Goal: Task Accomplishment & Management: Complete application form

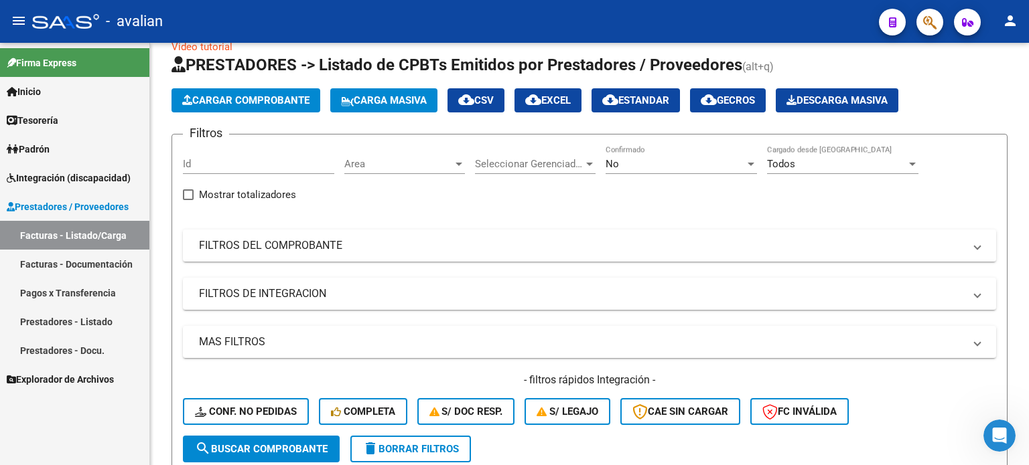
click at [51, 171] on span "Integración (discapacidad)" at bounding box center [69, 178] width 124 height 15
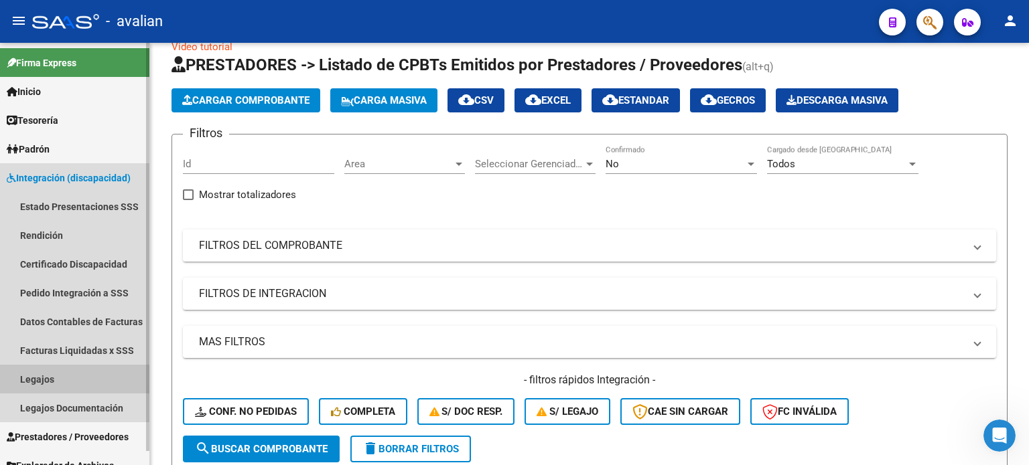
click at [37, 382] on link "Legajos" at bounding box center [74, 379] width 149 height 29
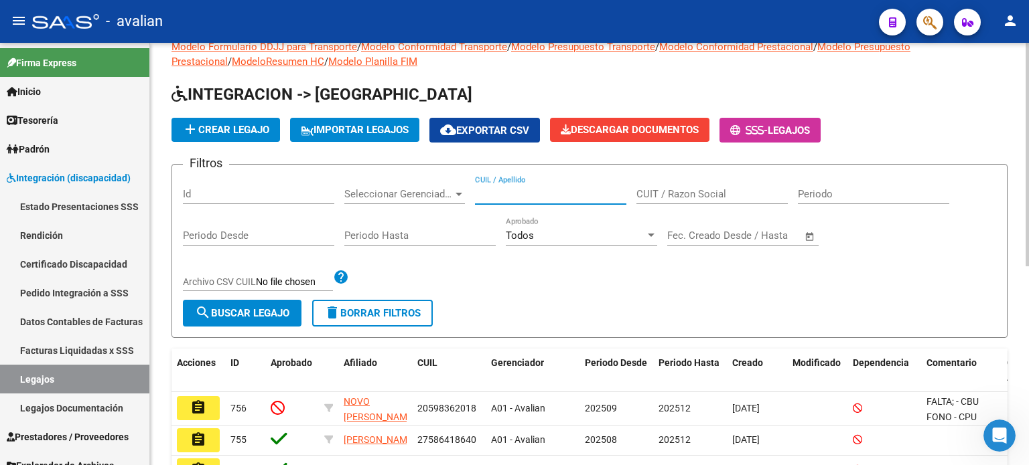
click at [530, 198] on input "CUIL / Apellido" at bounding box center [550, 194] width 151 height 12
paste input "50268370"
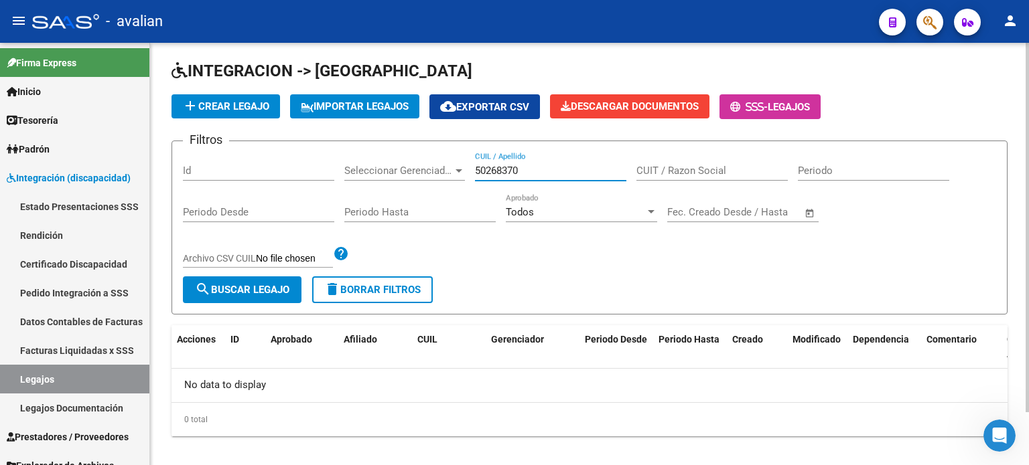
scroll to position [60, 0]
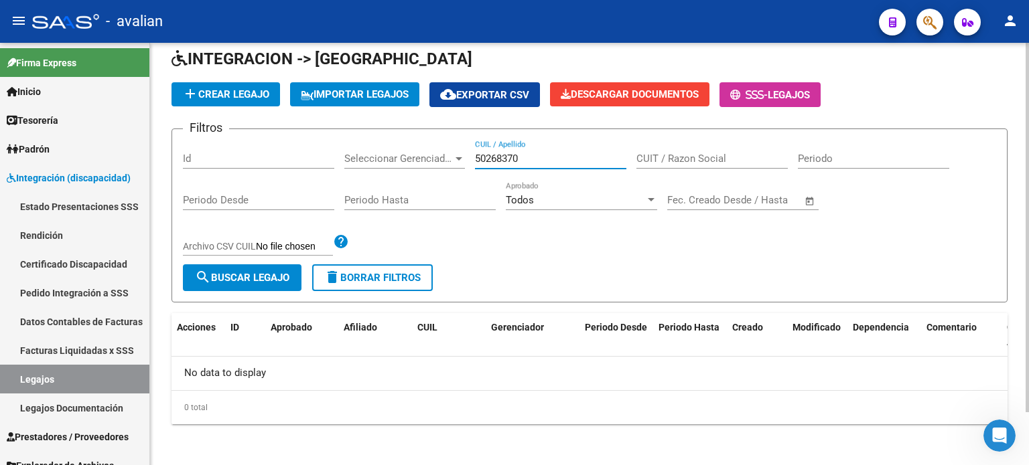
type input "50268370"
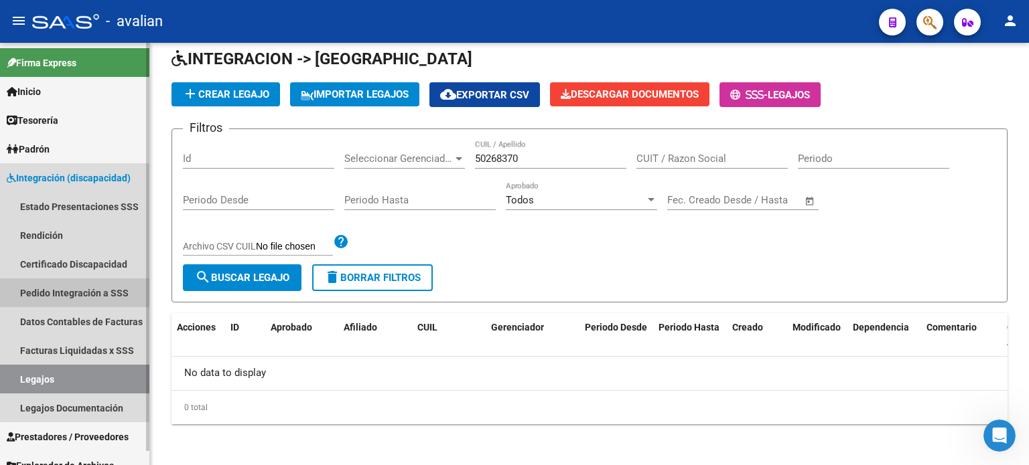
click at [71, 301] on link "Pedido Integración a SSS" at bounding box center [74, 293] width 149 height 29
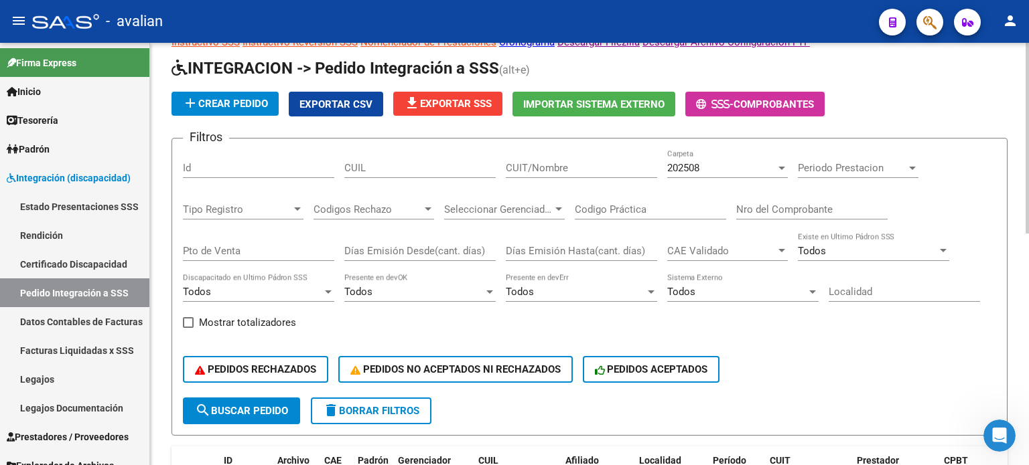
scroll to position [65, 0]
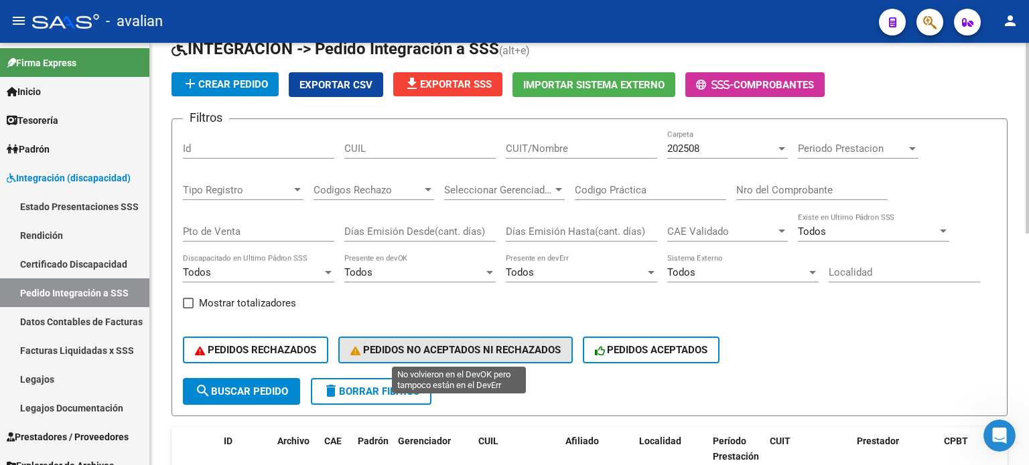
click at [433, 350] on span "PEDIDOS NO ACEPTADOS NI RECHAZADOS" at bounding box center [455, 350] width 210 height 12
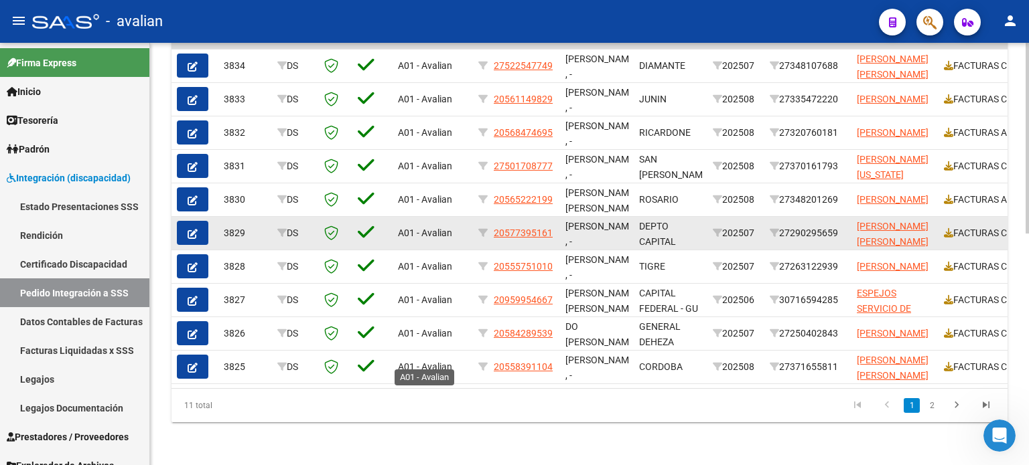
scroll to position [199, 0]
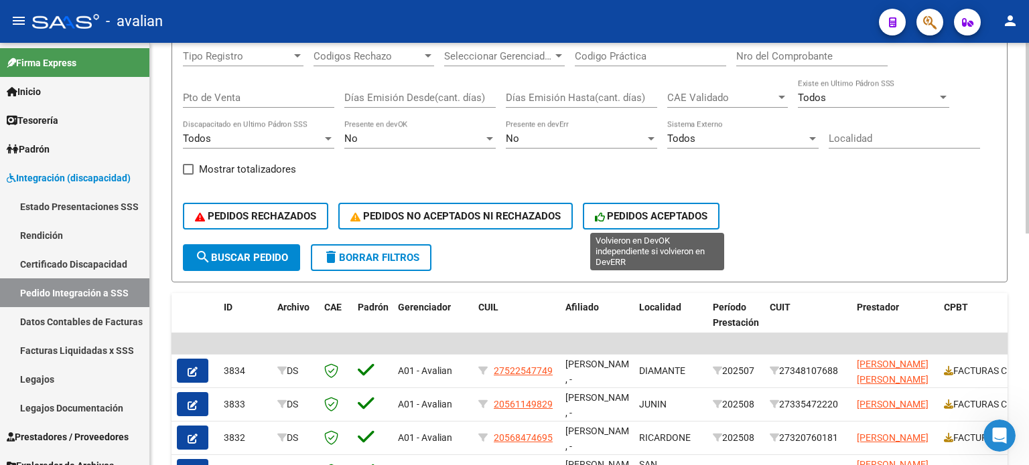
click at [643, 219] on span "PEDIDOS ACEPTADOS" at bounding box center [651, 216] width 113 height 12
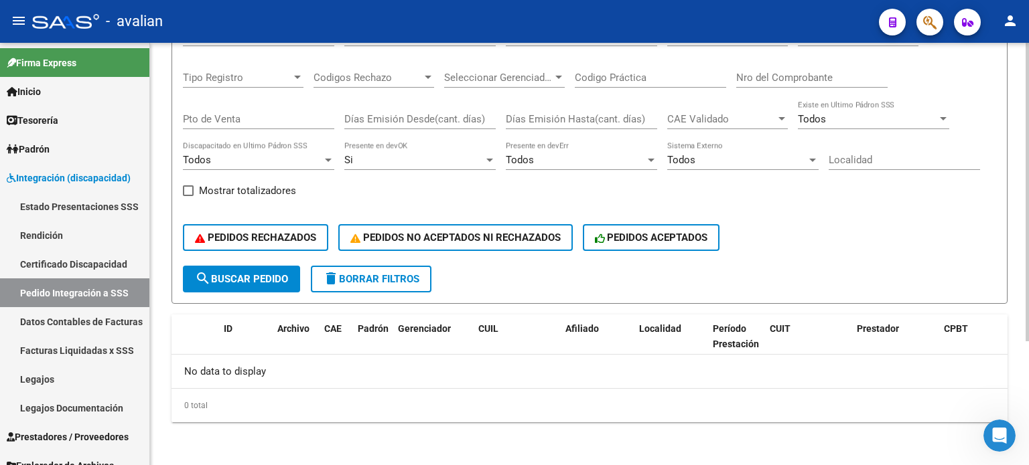
scroll to position [174, 0]
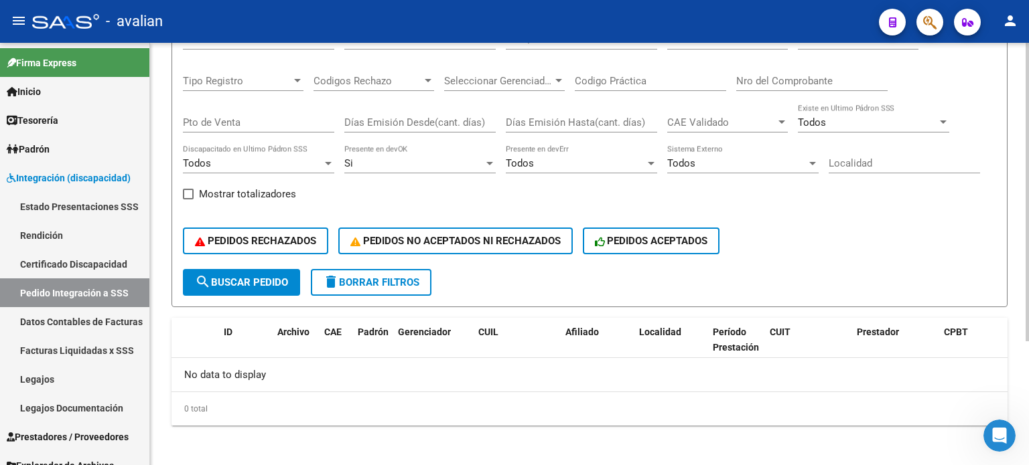
click at [378, 278] on span "delete Borrar Filtros" at bounding box center [371, 283] width 96 height 12
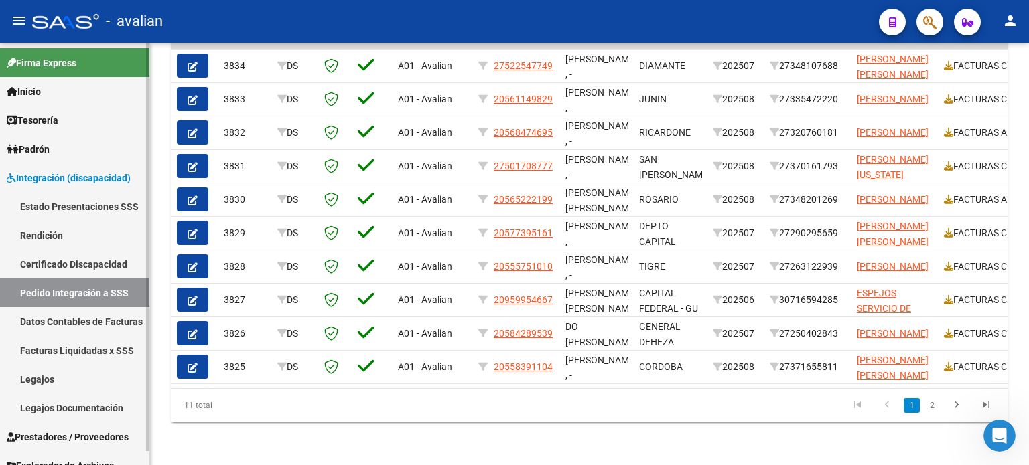
scroll to position [14, 0]
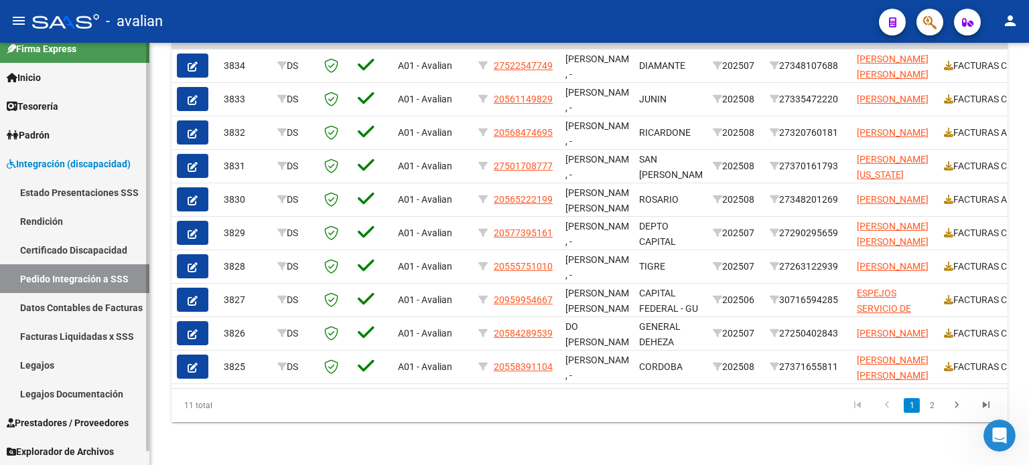
click at [68, 416] on span "Prestadores / Proveedores" at bounding box center [68, 423] width 122 height 15
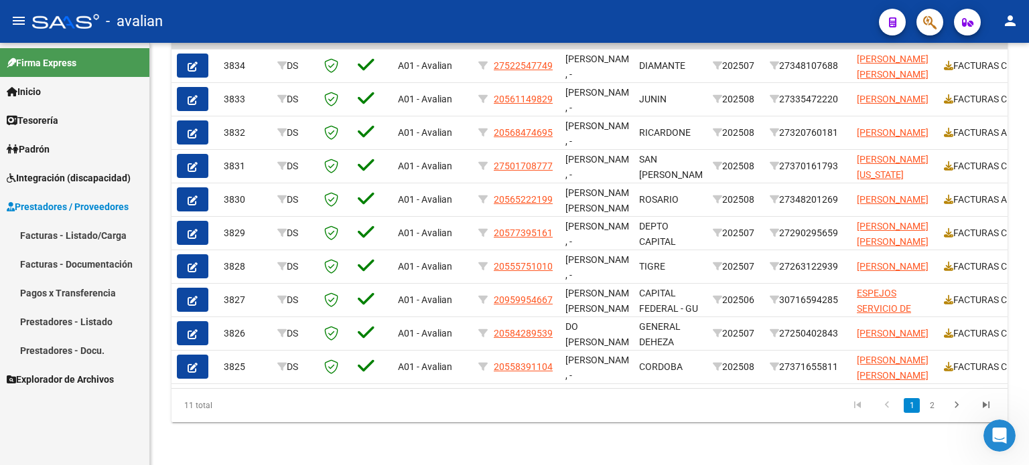
scroll to position [0, 0]
click at [58, 235] on link "Facturas - Listado/Carga" at bounding box center [74, 235] width 149 height 29
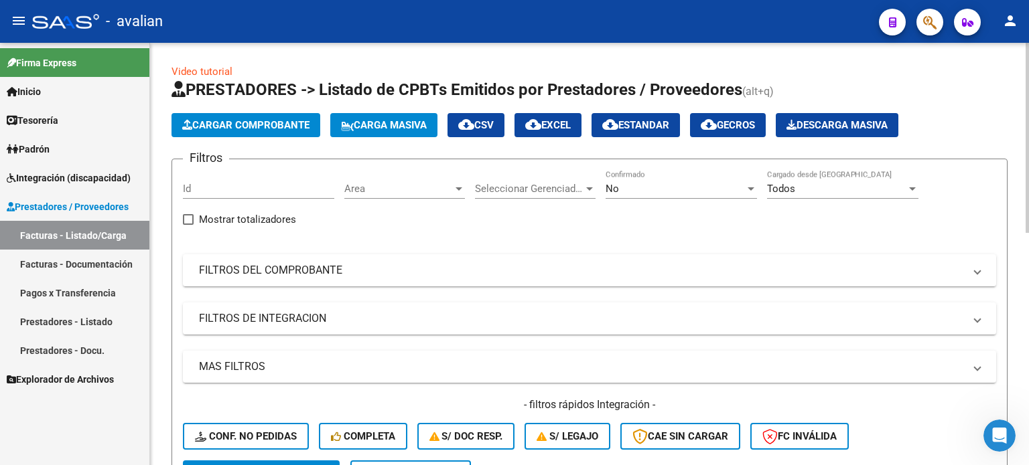
scroll to position [134, 0]
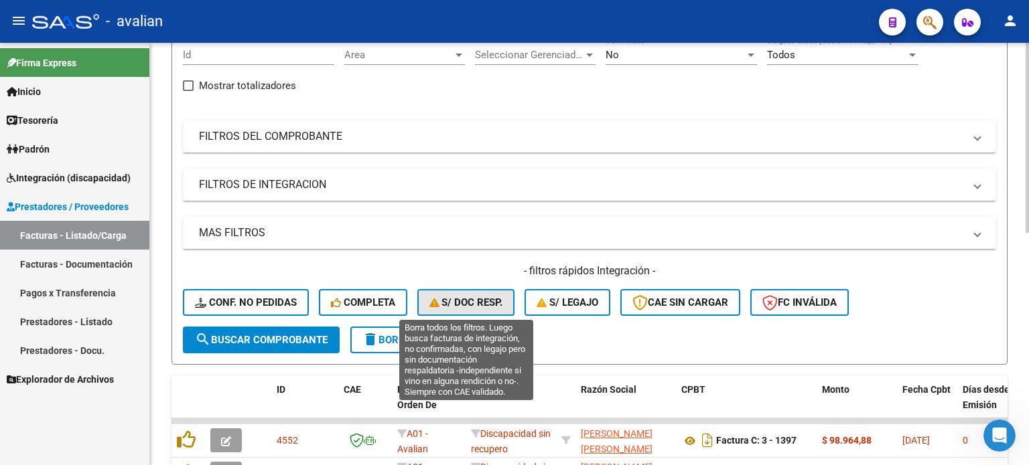
click at [493, 294] on button "S/ Doc Resp." at bounding box center [466, 302] width 98 height 27
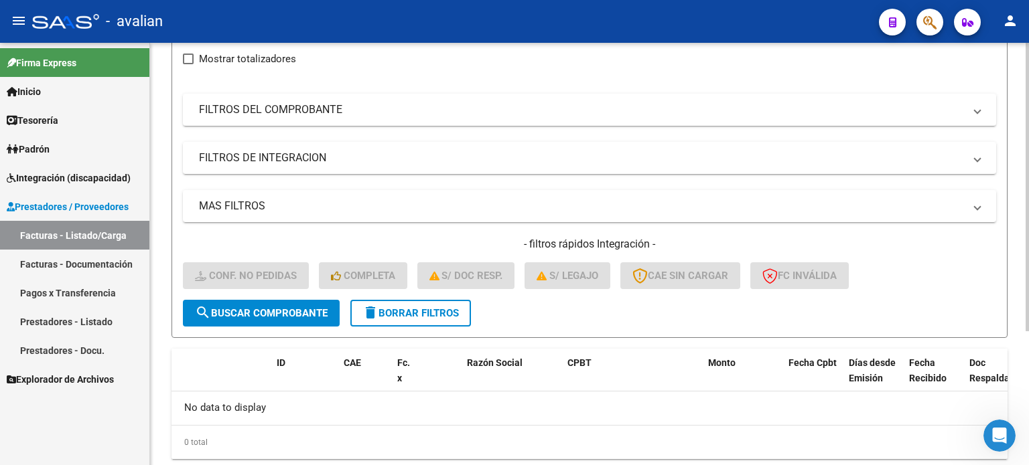
scroll to position [178, 0]
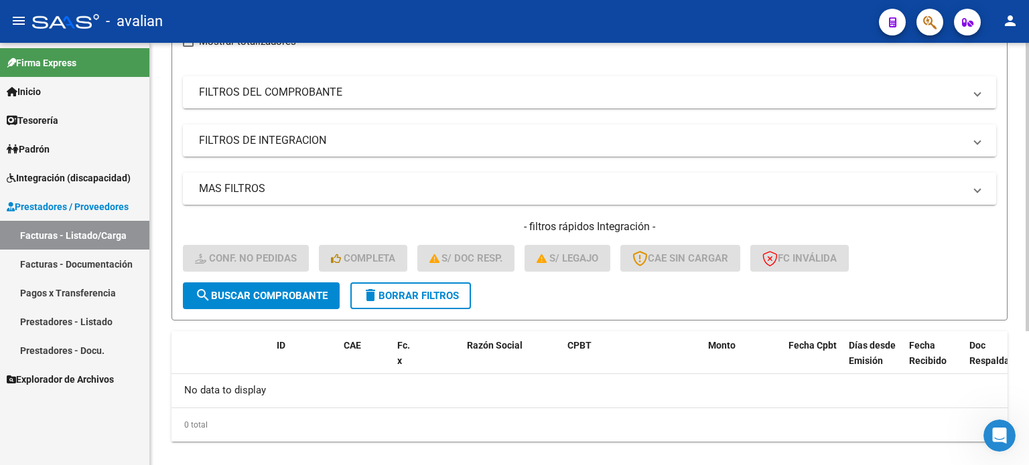
click at [396, 295] on span "delete Borrar Filtros" at bounding box center [410, 296] width 96 height 12
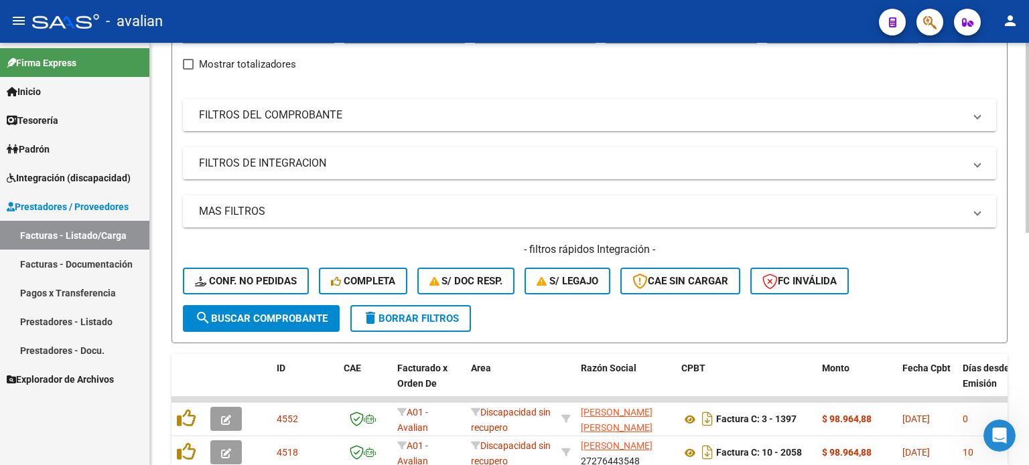
scroll to position [134, 0]
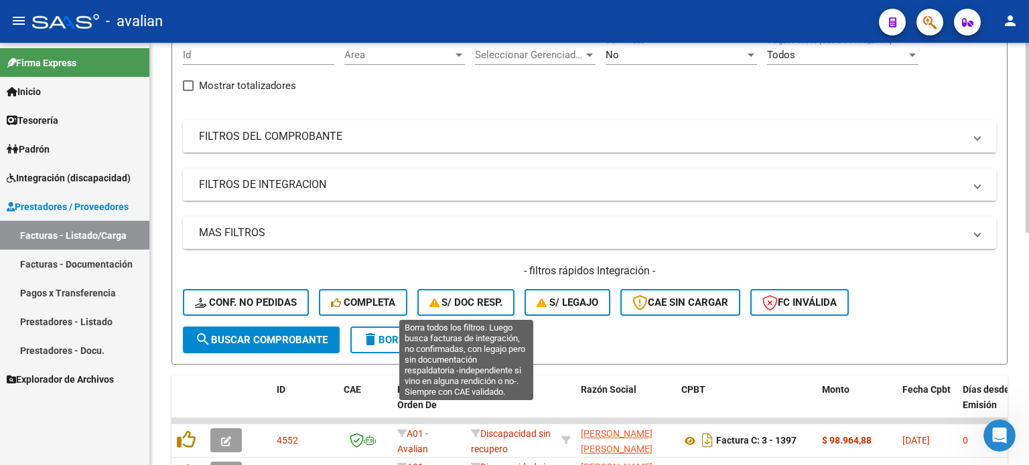
click at [487, 302] on span "S/ Doc Resp." at bounding box center [466, 303] width 74 height 12
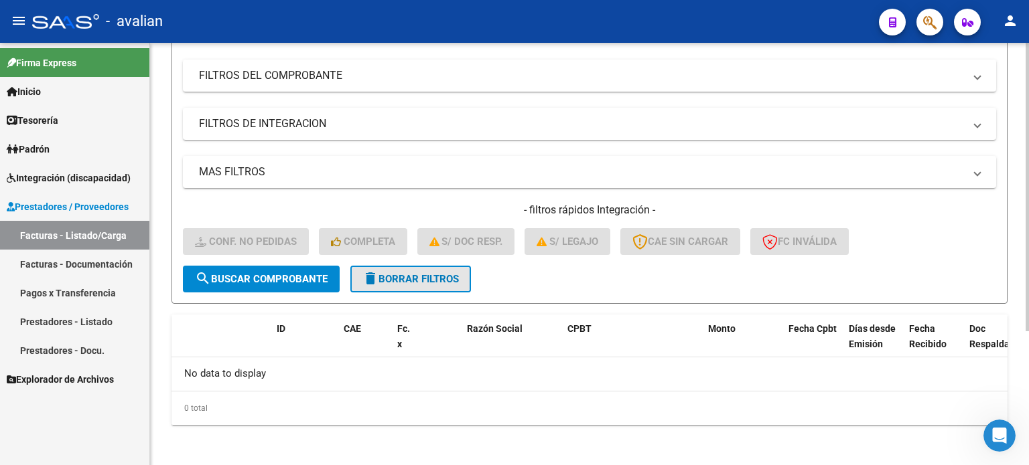
click at [437, 270] on button "delete Borrar Filtros" at bounding box center [410, 279] width 121 height 27
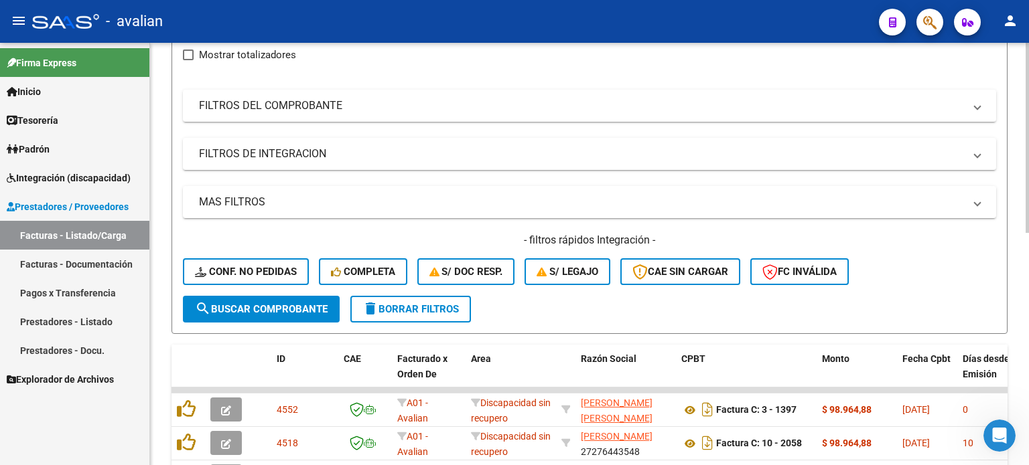
scroll to position [195, 0]
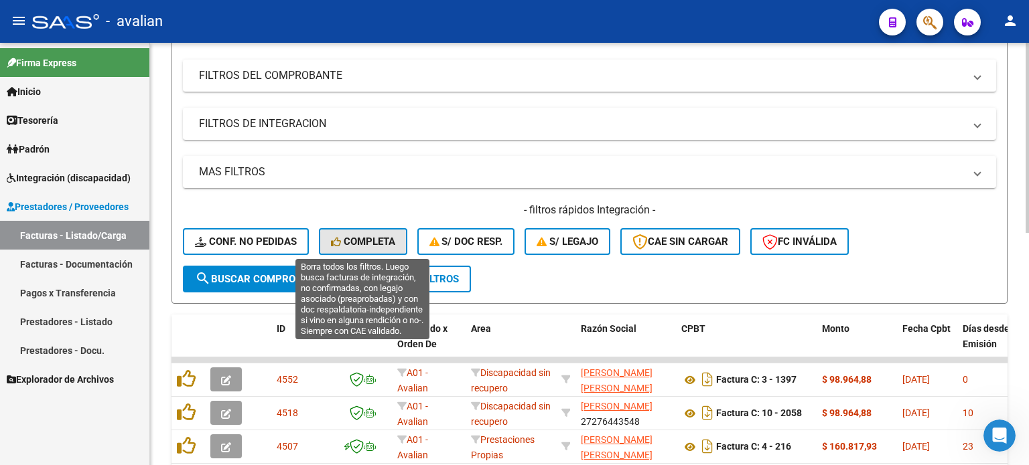
click at [378, 236] on span "Completa" at bounding box center [363, 242] width 64 height 12
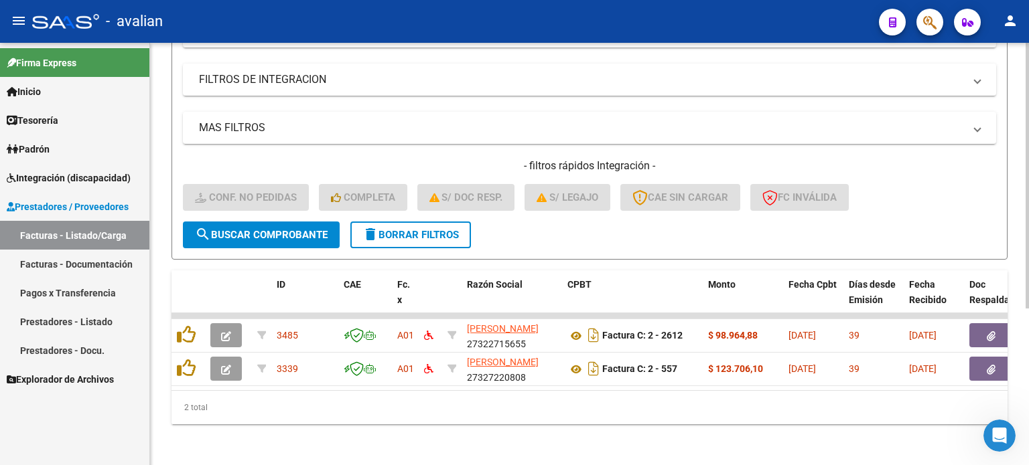
click at [385, 233] on span "delete Borrar Filtros" at bounding box center [410, 235] width 96 height 12
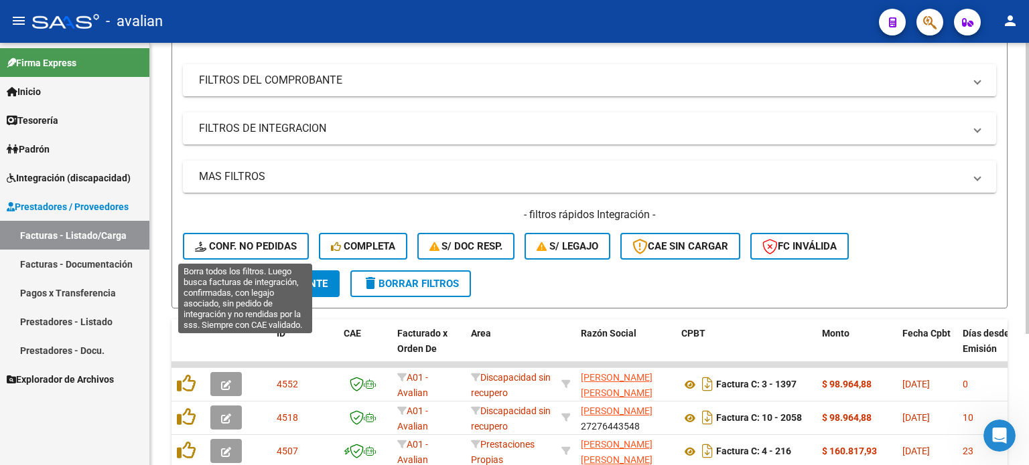
scroll to position [239, 0]
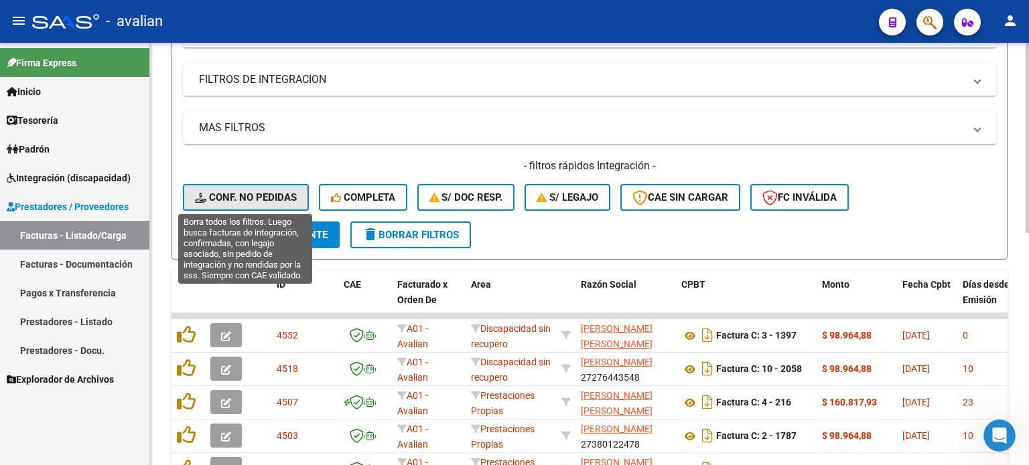
click at [285, 187] on button "Conf. no pedidas" at bounding box center [246, 197] width 126 height 27
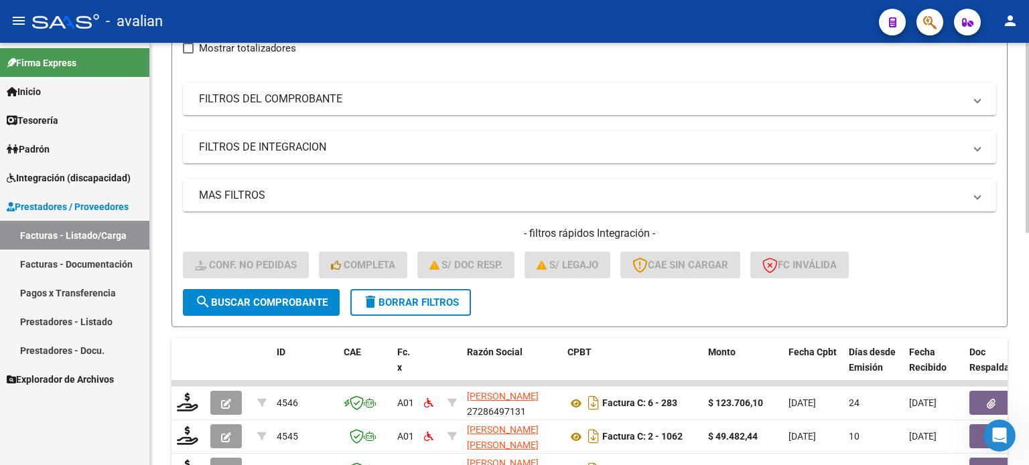
scroll to position [159, 0]
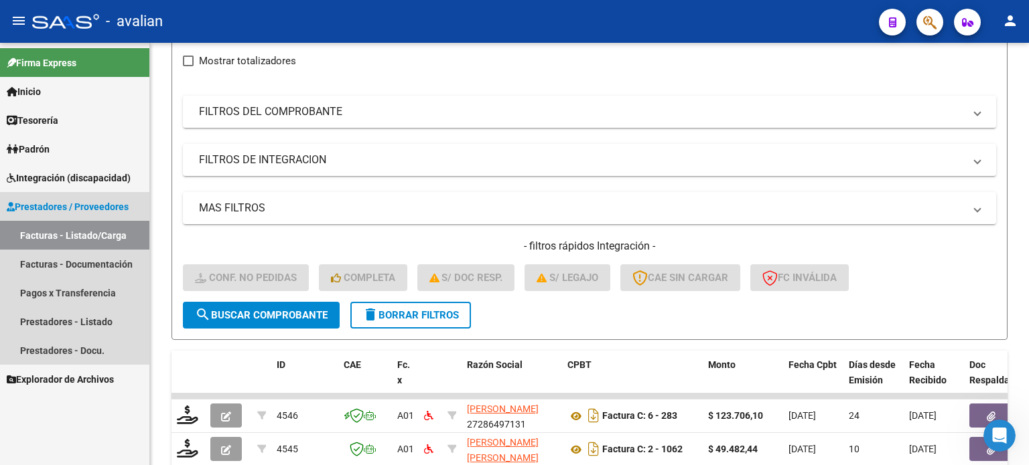
click at [81, 230] on link "Facturas - Listado/Carga" at bounding box center [74, 235] width 149 height 29
click at [37, 234] on link "Facturas - Listado/Carga" at bounding box center [74, 235] width 149 height 29
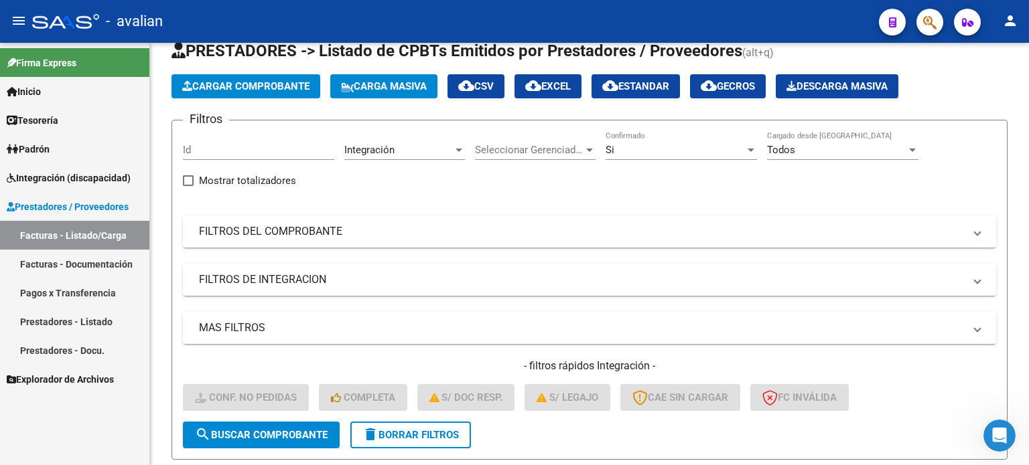
scroll to position [25, 0]
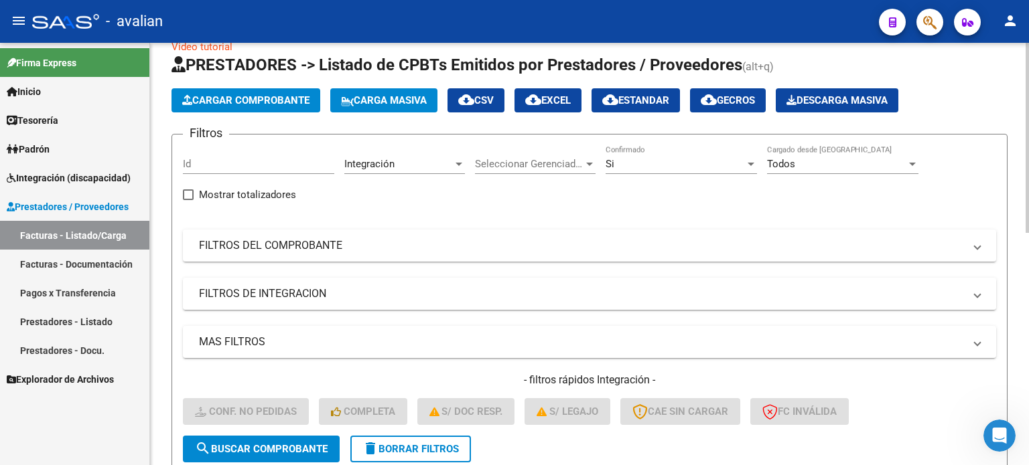
click at [384, 173] on div "Integración Area" at bounding box center [404, 166] width 121 height 42
click at [386, 165] on span "Integración" at bounding box center [369, 164] width 50 height 12
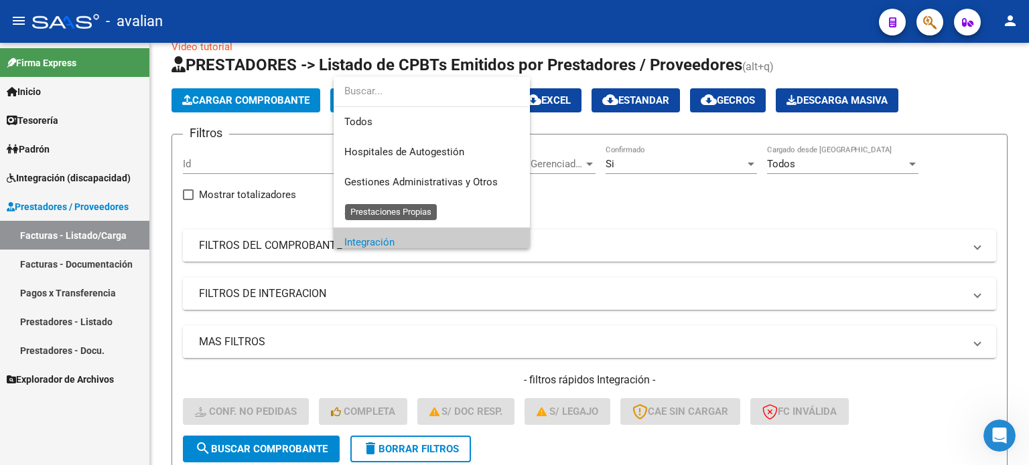
scroll to position [80, 0]
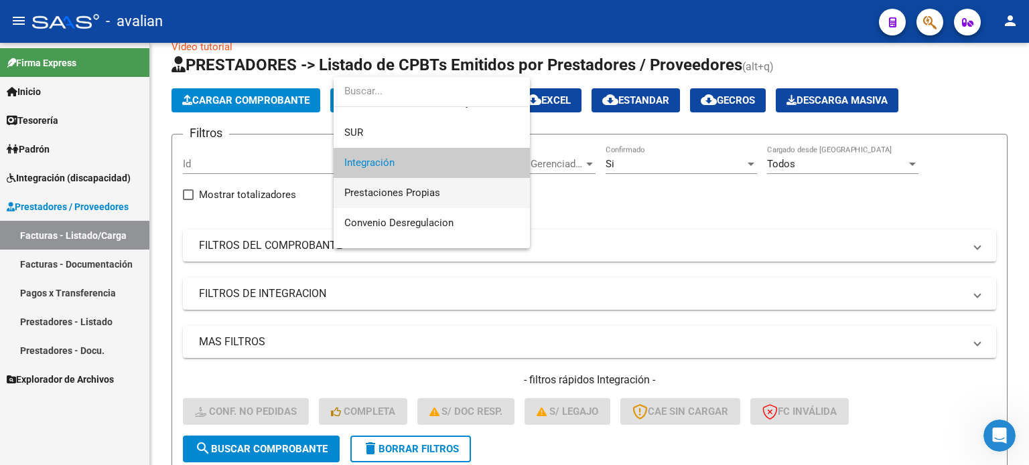
click at [395, 186] on span "Prestaciones Propias" at bounding box center [431, 193] width 175 height 30
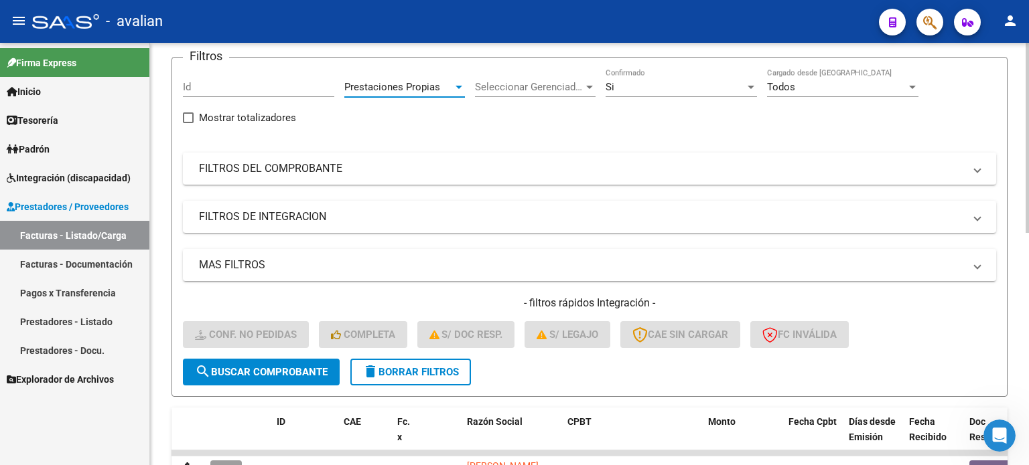
scroll to position [115, 0]
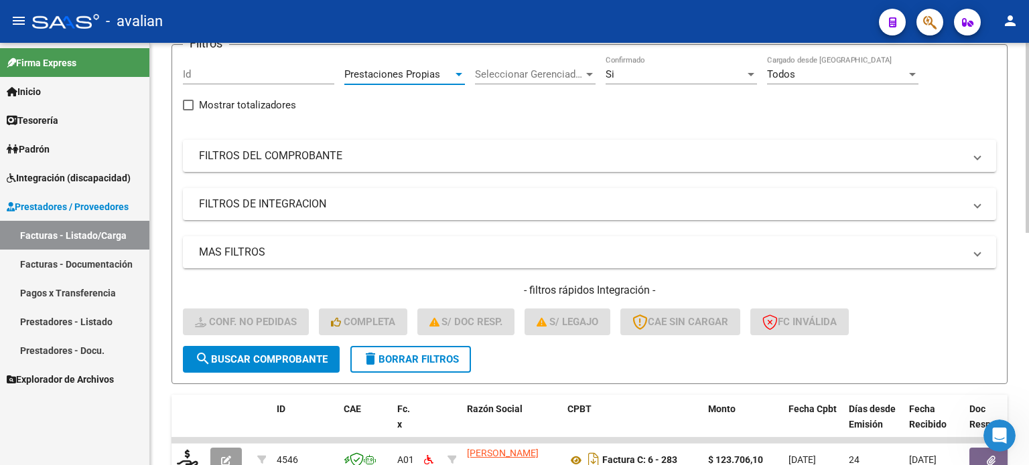
click at [259, 362] on span "search Buscar Comprobante" at bounding box center [261, 360] width 133 height 12
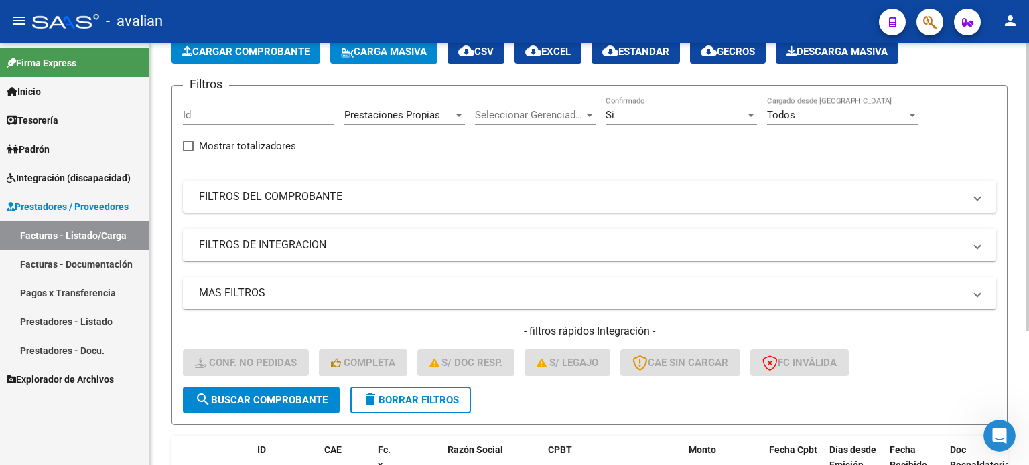
scroll to position [61, 0]
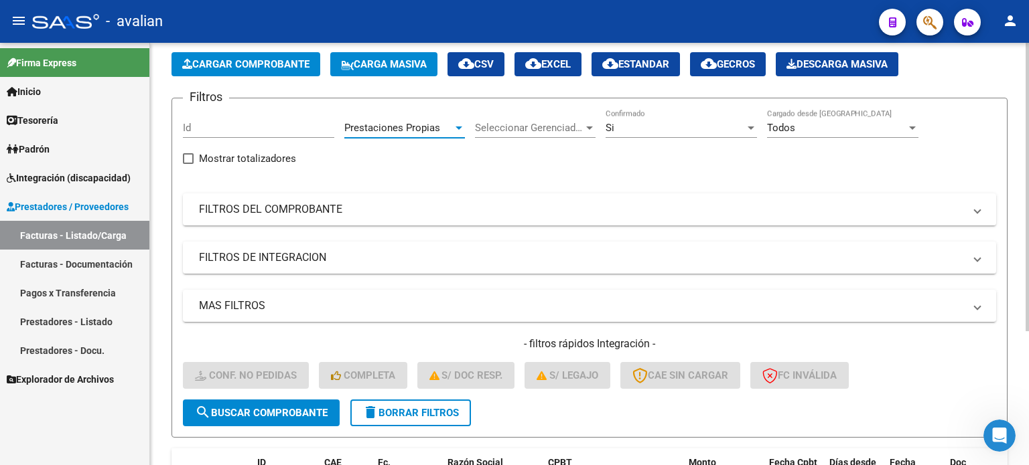
click at [425, 124] on span "Prestaciones Propias" at bounding box center [392, 128] width 96 height 12
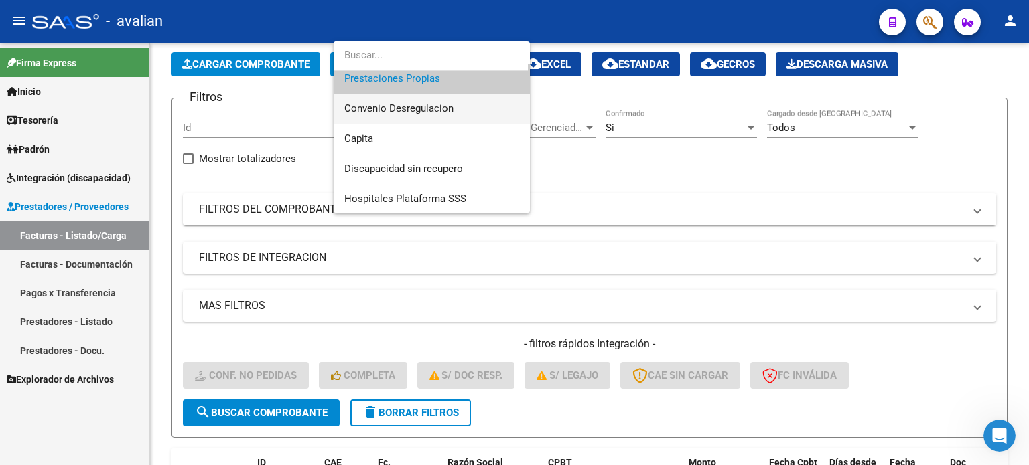
scroll to position [160, 0]
click at [399, 168] on span "Discapacidad sin recupero" at bounding box center [403, 167] width 119 height 12
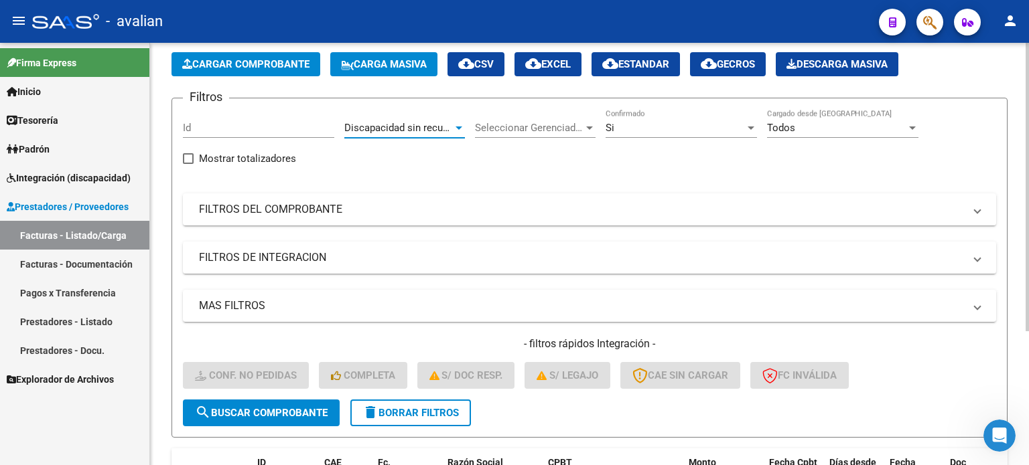
click at [284, 415] on span "search Buscar Comprobante" at bounding box center [261, 413] width 133 height 12
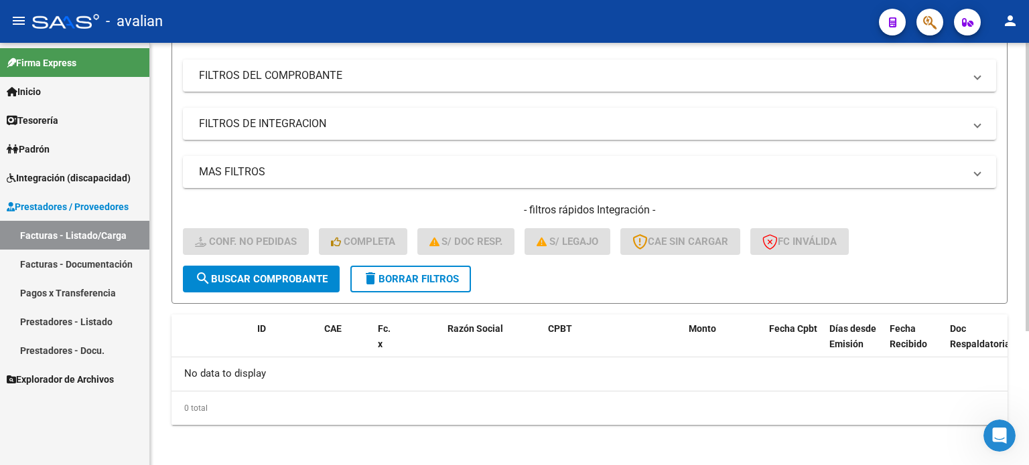
click at [396, 277] on span "delete Borrar Filtros" at bounding box center [410, 279] width 96 height 12
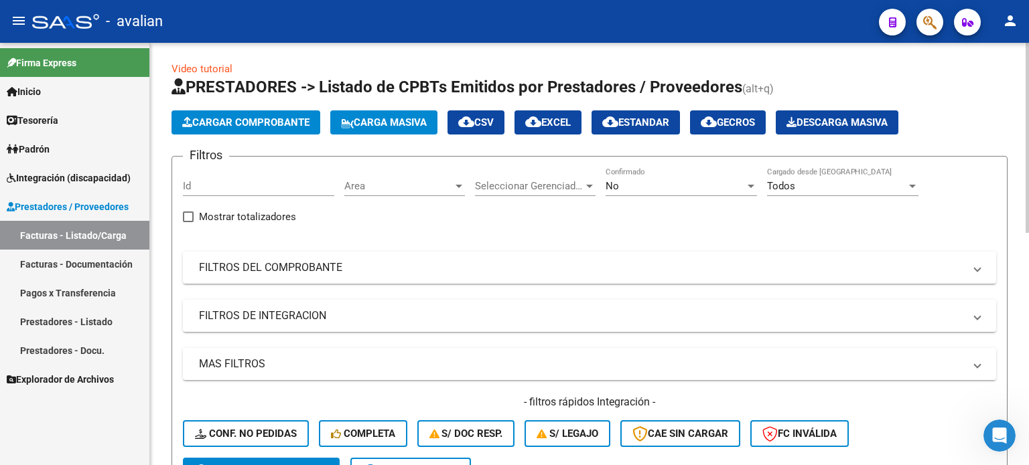
scroll to position [0, 0]
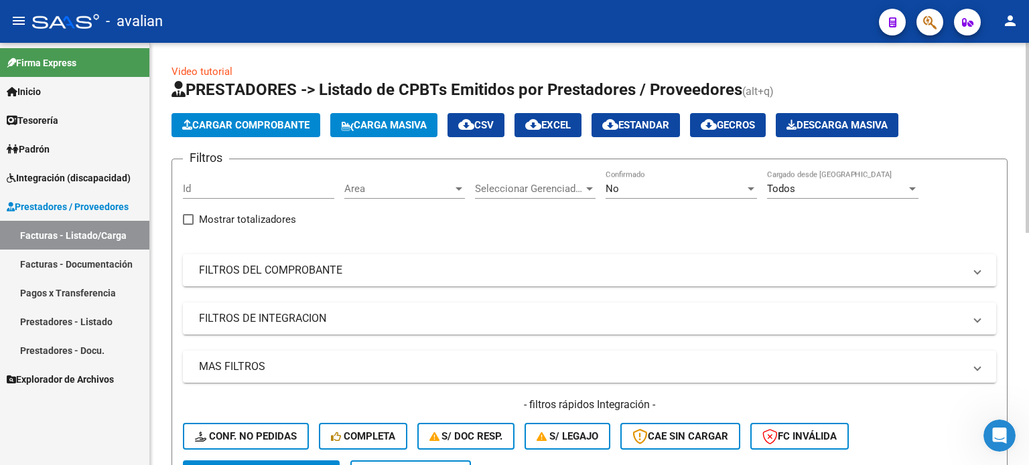
click at [392, 183] on span "Area" at bounding box center [398, 189] width 108 height 12
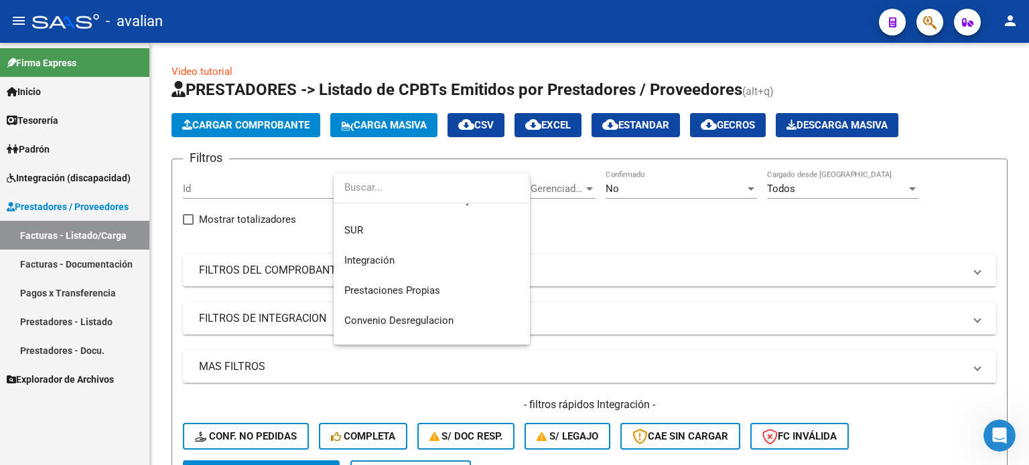
scroll to position [89, 0]
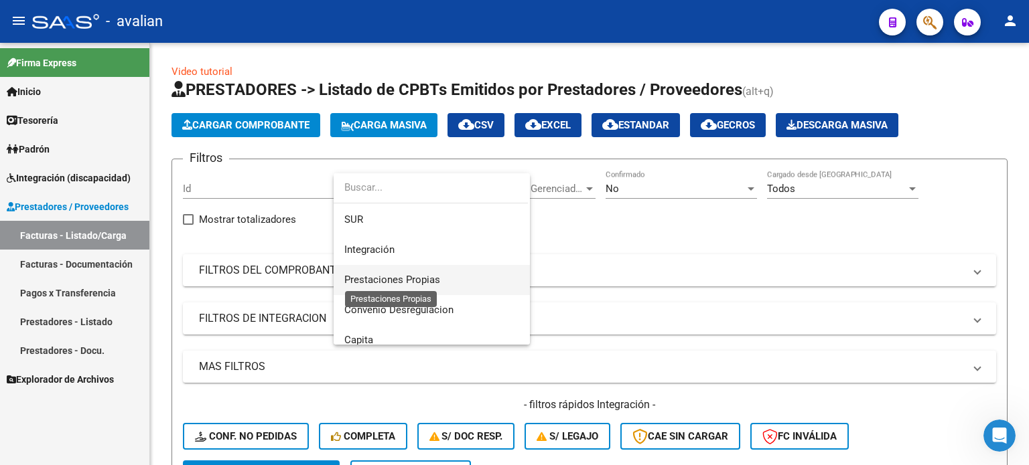
click at [392, 278] on span "Prestaciones Propias" at bounding box center [392, 280] width 96 height 12
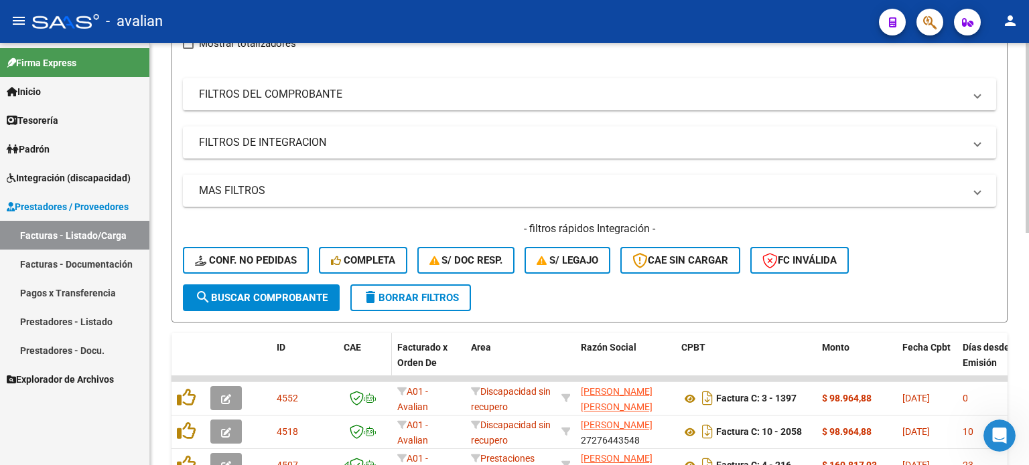
scroll to position [178, 0]
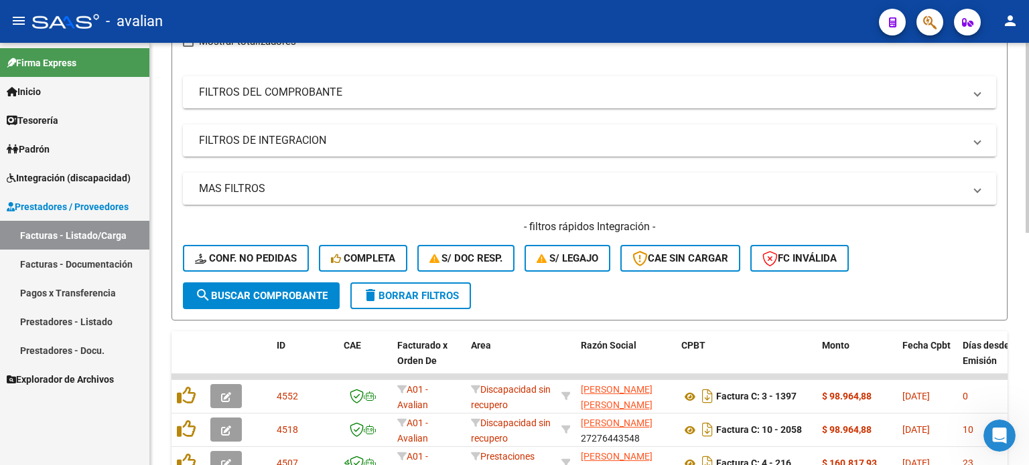
click at [287, 297] on span "search Buscar Comprobante" at bounding box center [261, 296] width 133 height 12
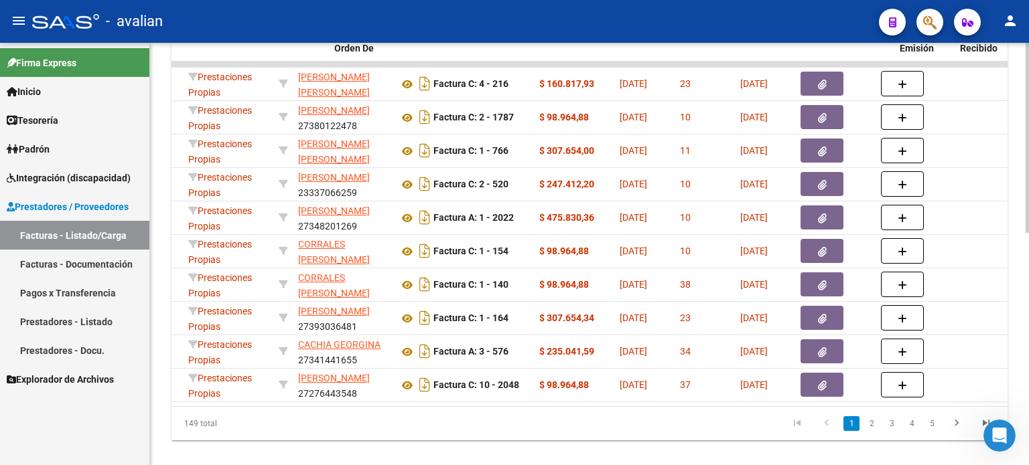
scroll to position [0, 0]
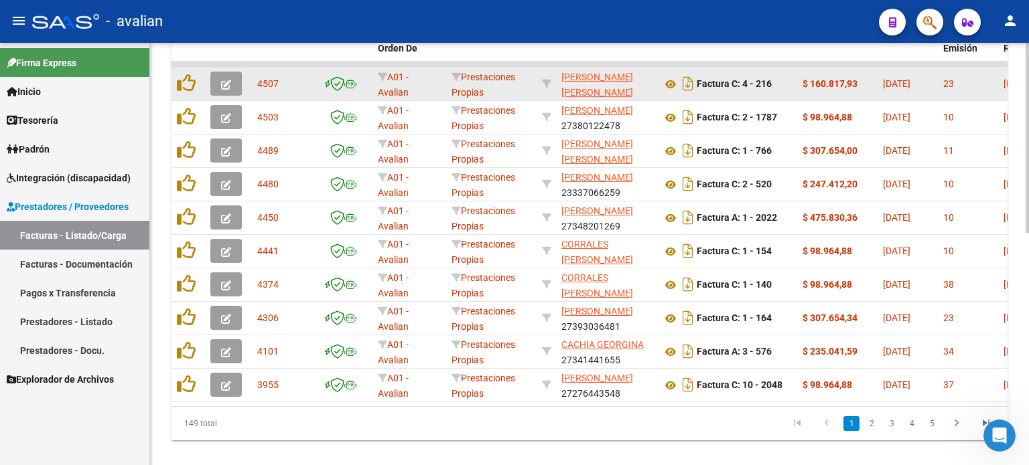
click at [220, 82] on button "button" at bounding box center [225, 84] width 31 height 24
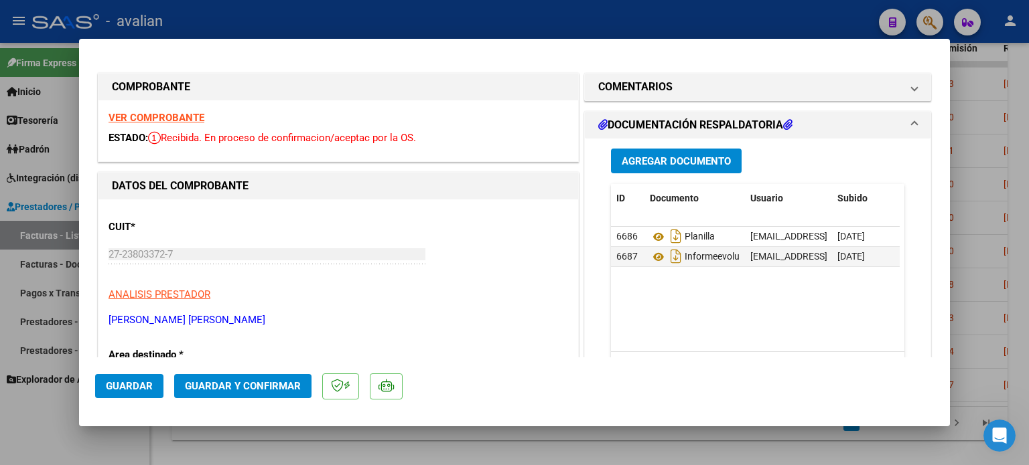
click at [142, 121] on strong "VER COMPROBANTE" at bounding box center [156, 118] width 96 height 12
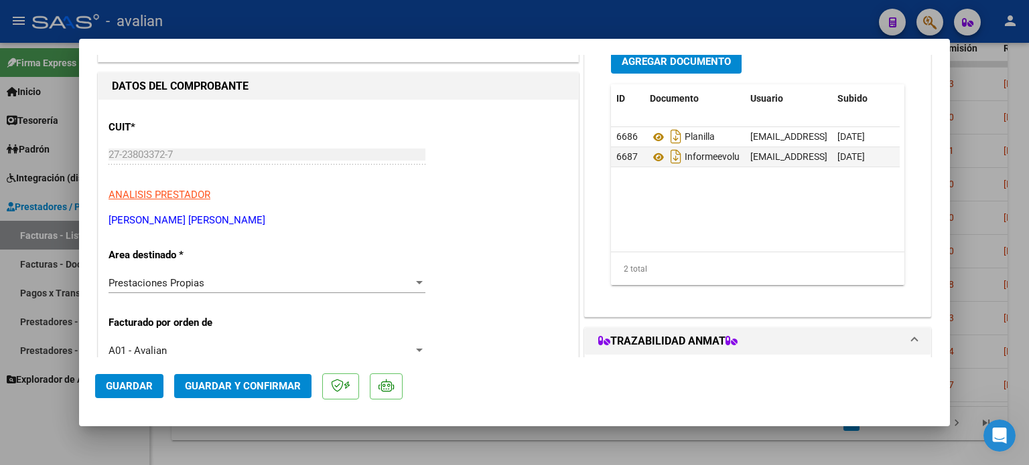
scroll to position [178, 0]
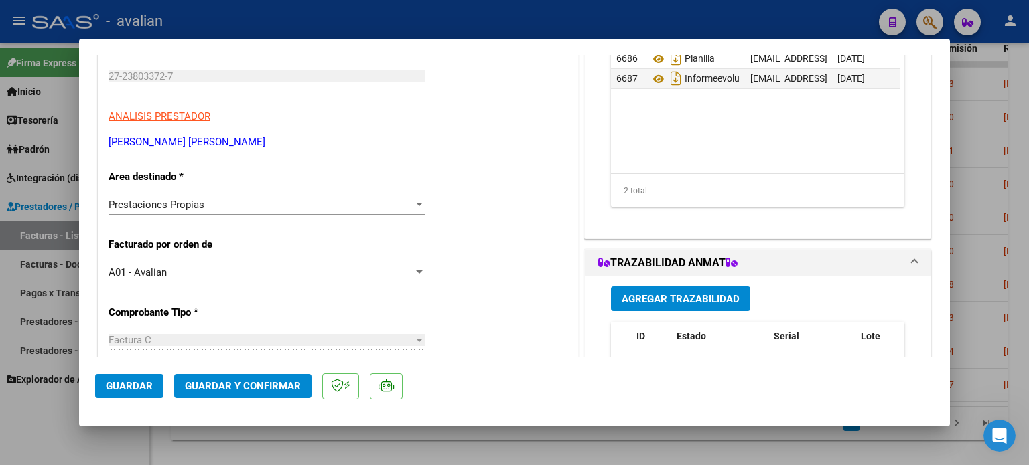
click at [163, 208] on span "Prestaciones Propias" at bounding box center [156, 205] width 96 height 12
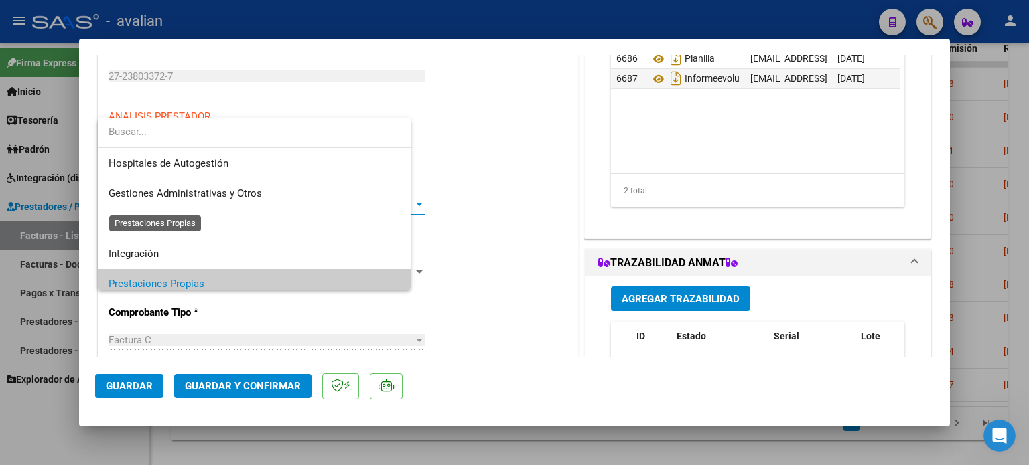
scroll to position [80, 0]
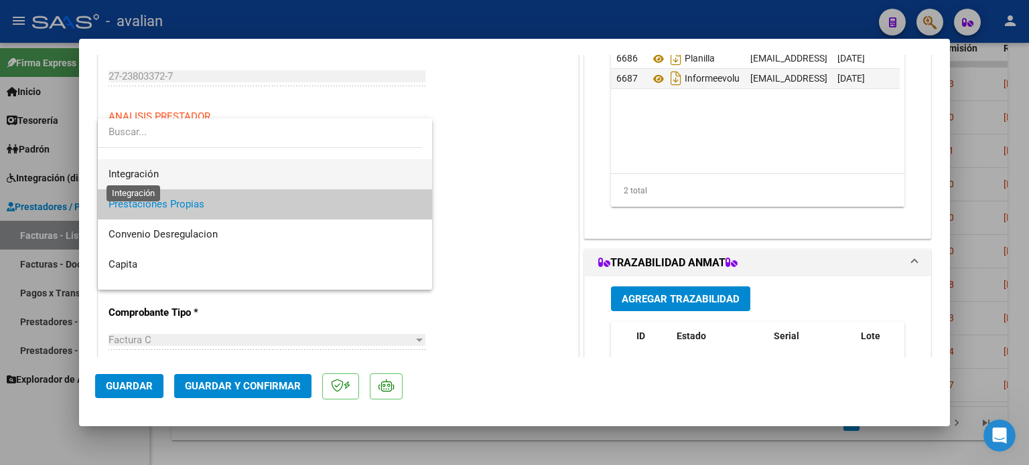
click at [153, 169] on span "Integración" at bounding box center [133, 174] width 50 height 12
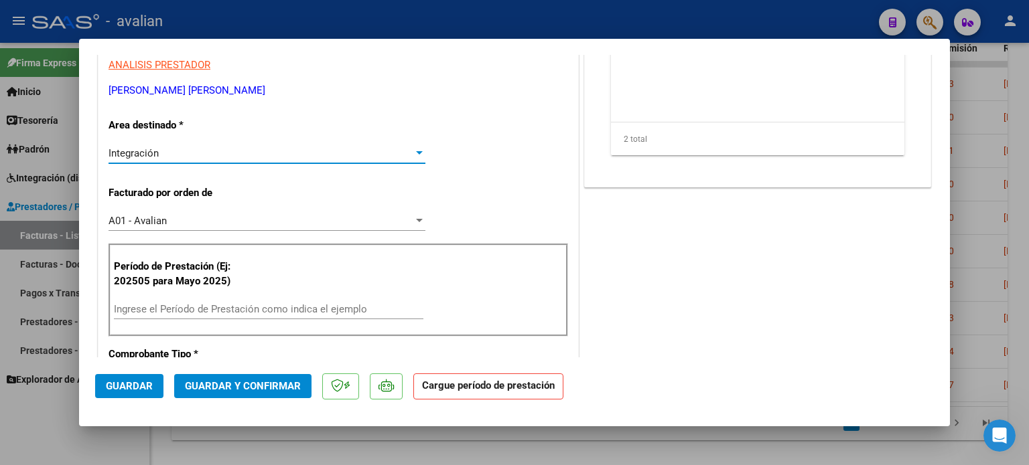
scroll to position [312, 0]
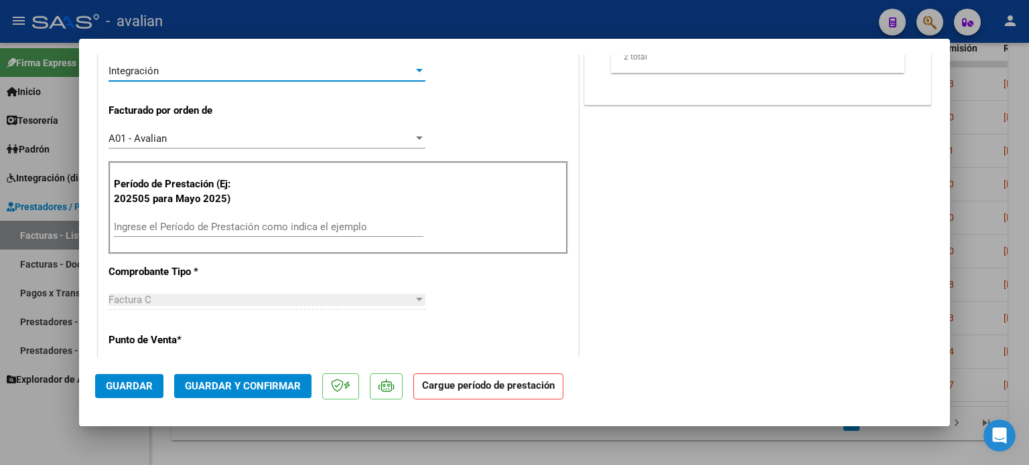
click at [207, 226] on input "Ingrese el Período de Prestación como indica el ejemplo" at bounding box center [268, 227] width 309 height 12
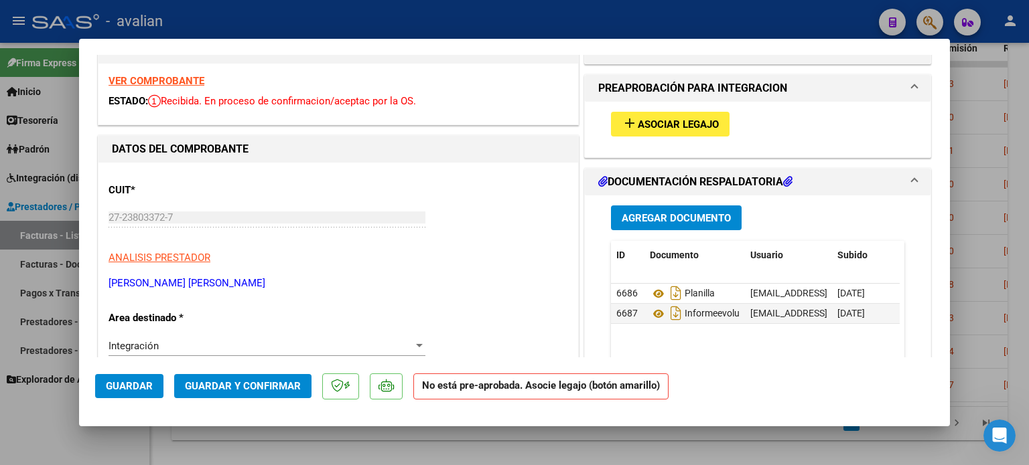
scroll to position [0, 0]
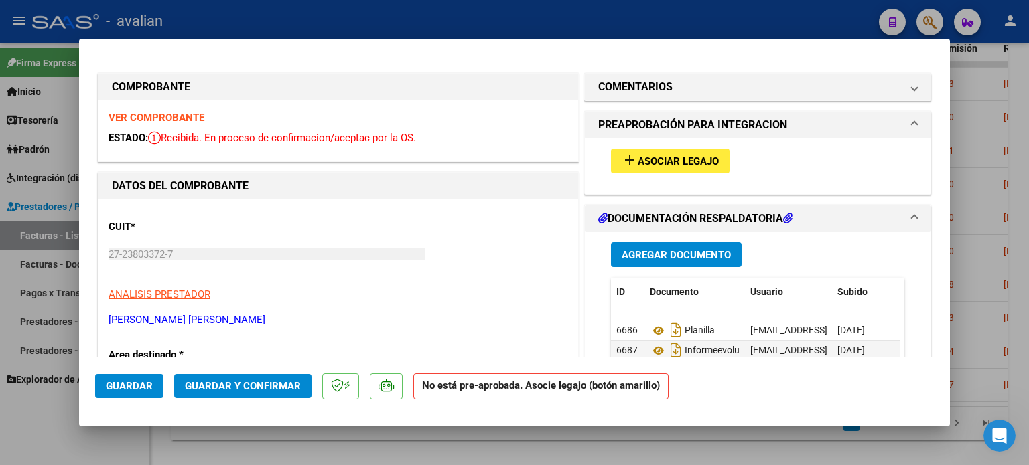
type input "202506"
click at [623, 160] on mat-icon "add" at bounding box center [629, 160] width 16 height 16
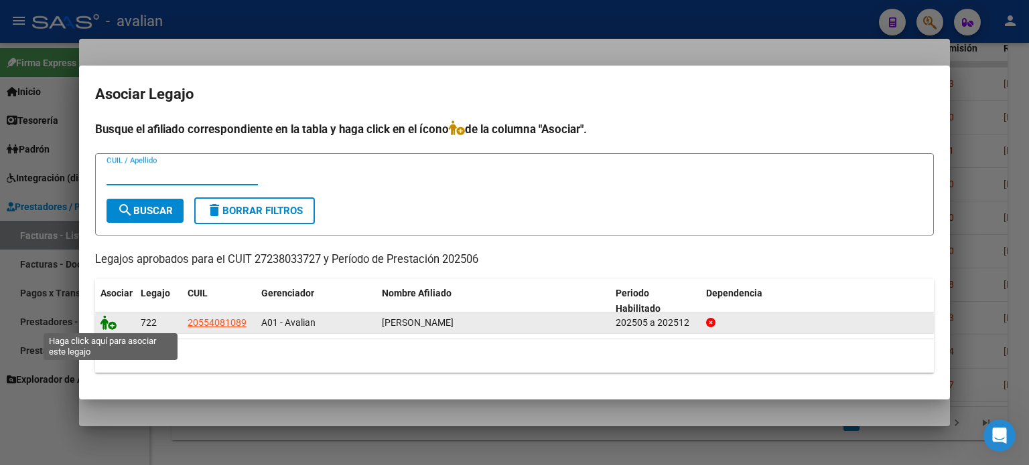
click at [112, 325] on icon at bounding box center [108, 322] width 16 height 15
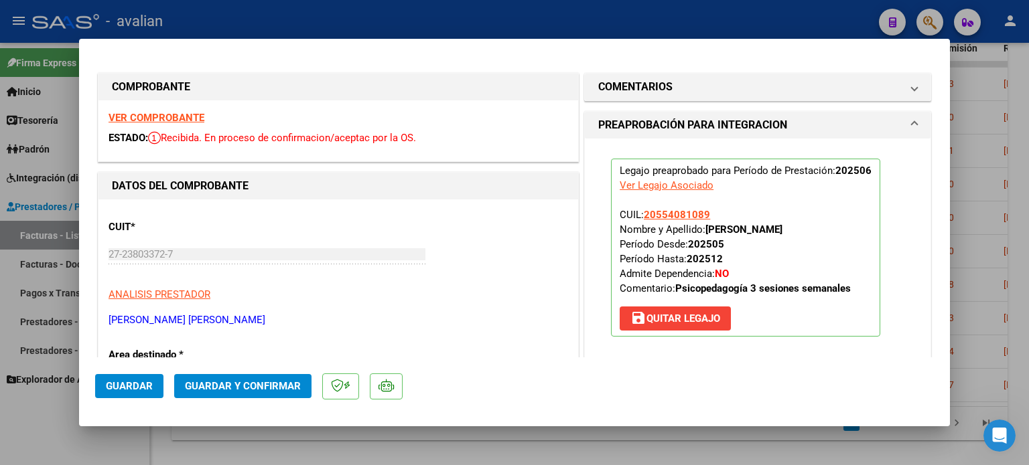
click at [695, 123] on h1 "PREAPROBACIÓN PARA INTEGRACION" at bounding box center [692, 125] width 189 height 16
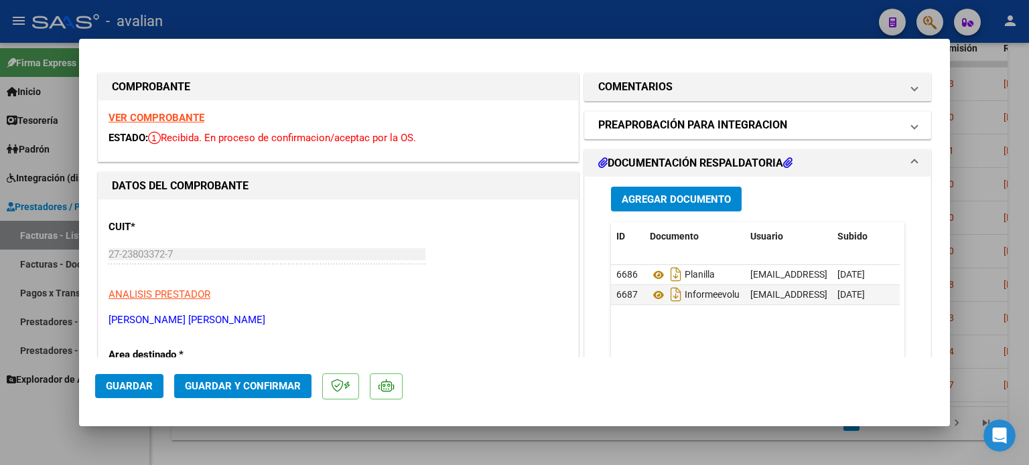
click at [696, 123] on h1 "PREAPROBACIÓN PARA INTEGRACION" at bounding box center [692, 125] width 189 height 16
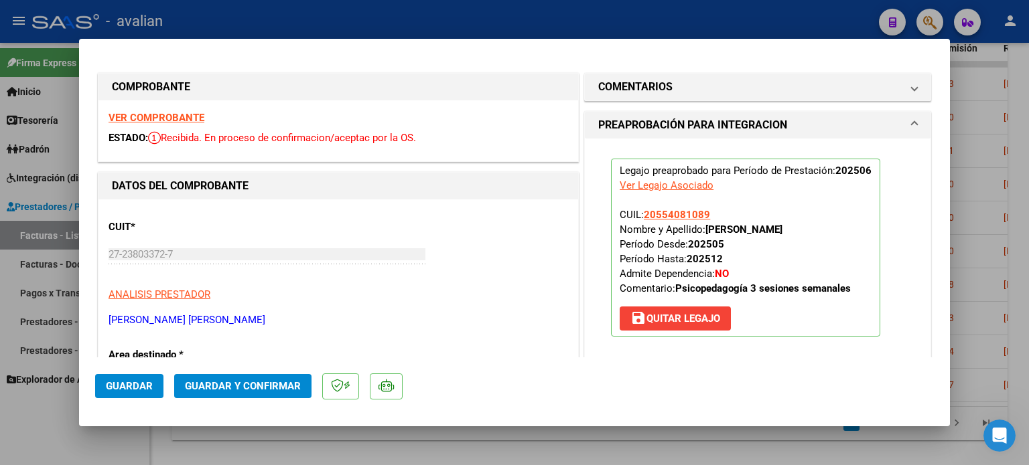
drag, startPoint x: 826, startPoint y: 188, endPoint x: 812, endPoint y: 188, distance: 14.1
click at [825, 188] on p "Legajo preaprobado para Período de Prestación: 202506 Ver Legajo Asociado CUIL:…" at bounding box center [745, 248] width 269 height 178
click at [126, 393] on button "Guardar" at bounding box center [129, 386] width 68 height 24
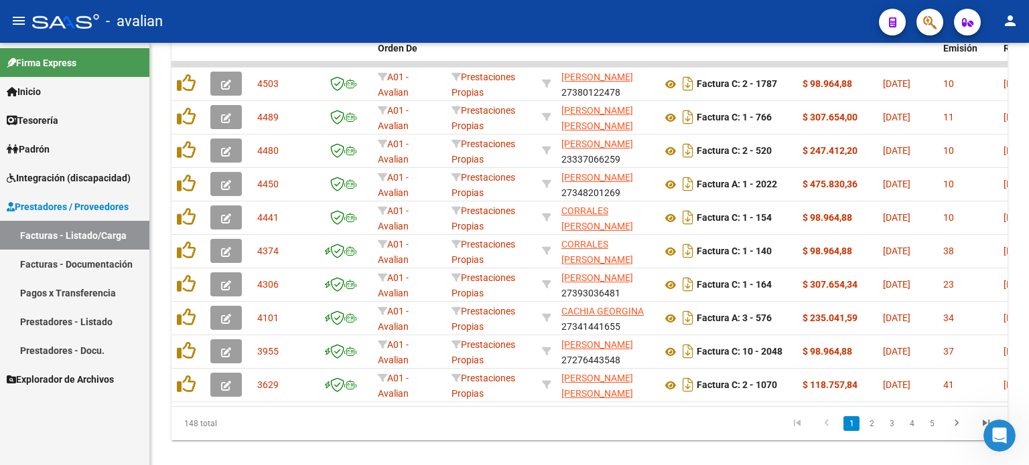
click at [72, 201] on span "Prestadores / Proveedores" at bounding box center [68, 207] width 122 height 15
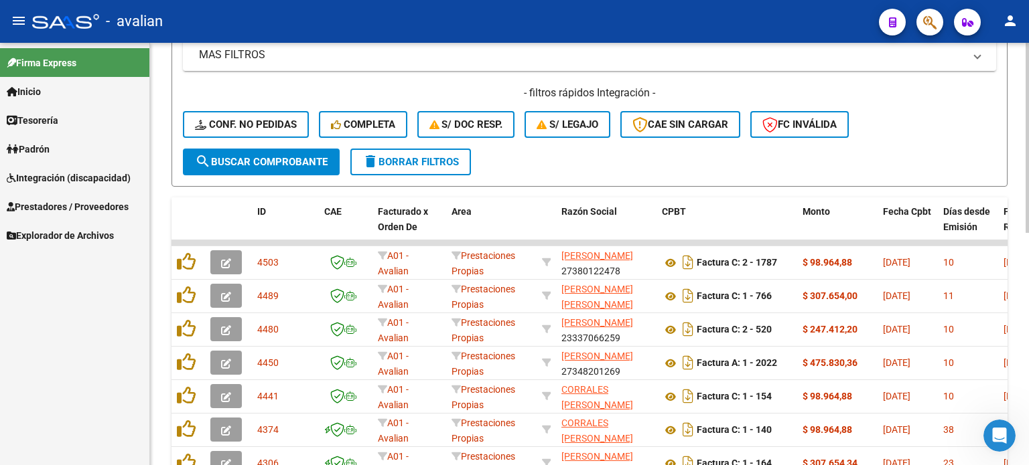
click at [444, 156] on span "delete Borrar Filtros" at bounding box center [410, 162] width 96 height 12
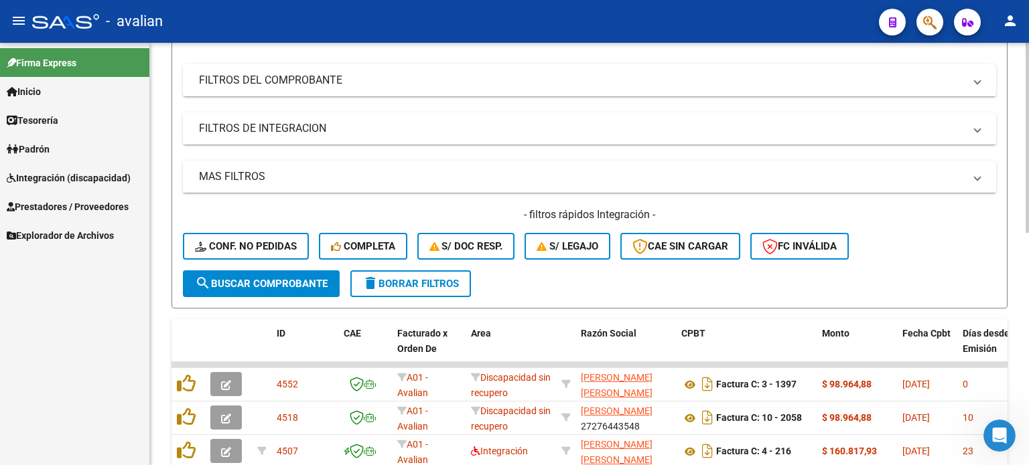
scroll to position [312, 0]
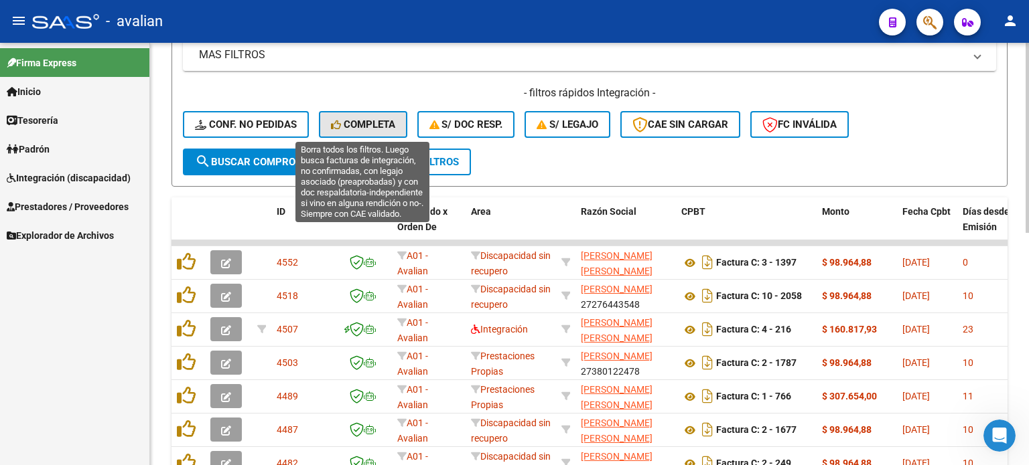
click at [360, 130] on button "Completa" at bounding box center [363, 124] width 88 height 27
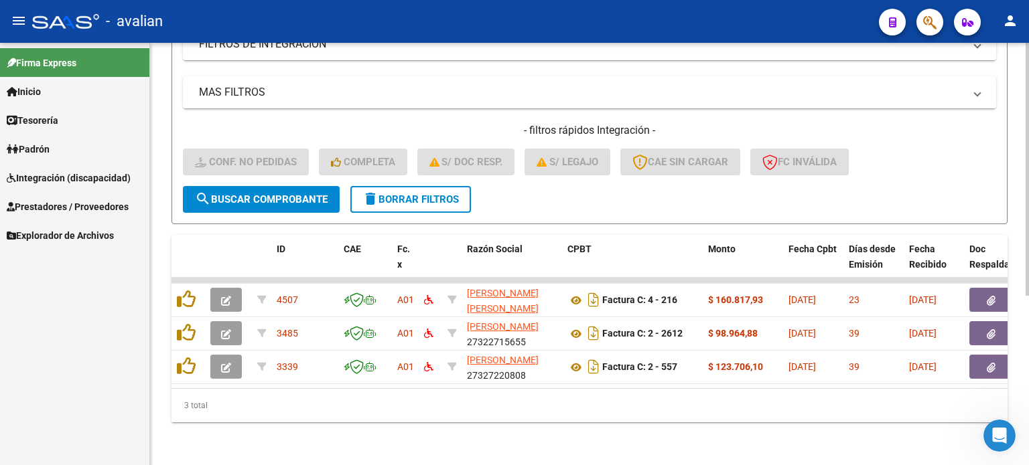
scroll to position [282, 0]
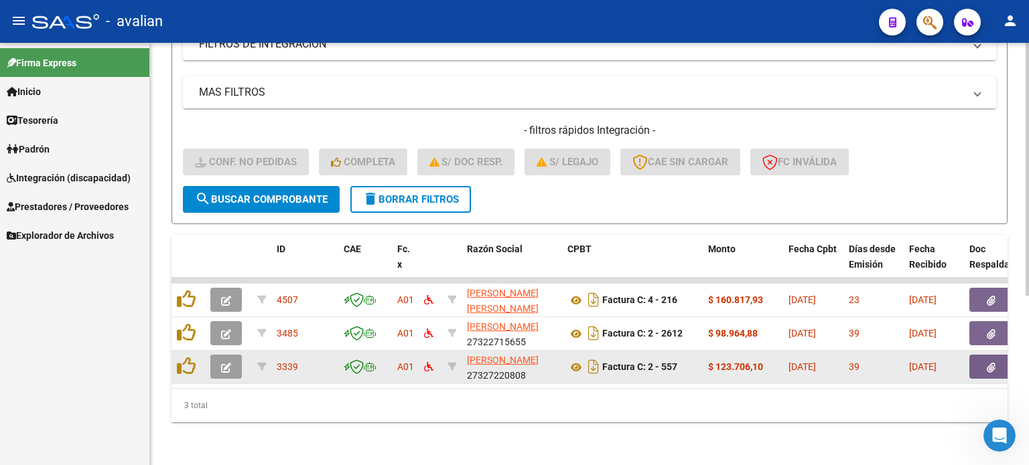
click at [229, 363] on icon "button" at bounding box center [226, 368] width 10 height 10
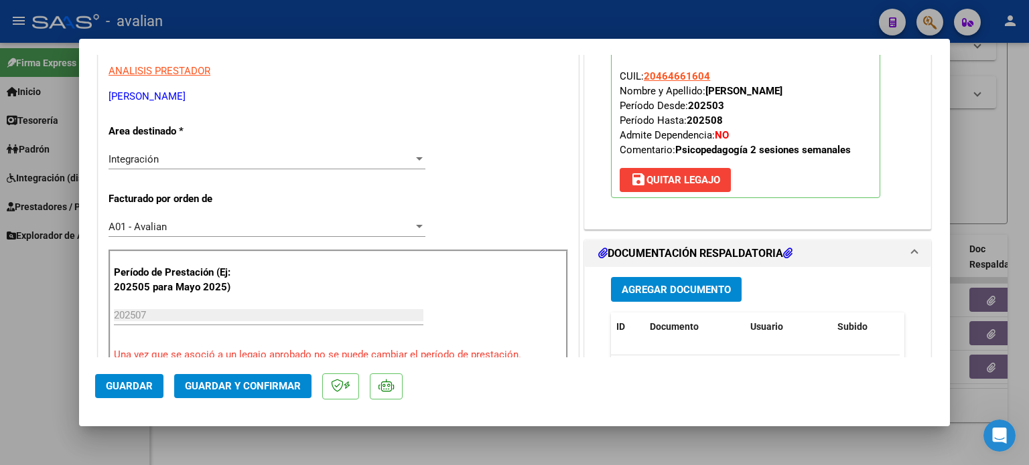
scroll to position [223, 0]
type input "$ 0,00"
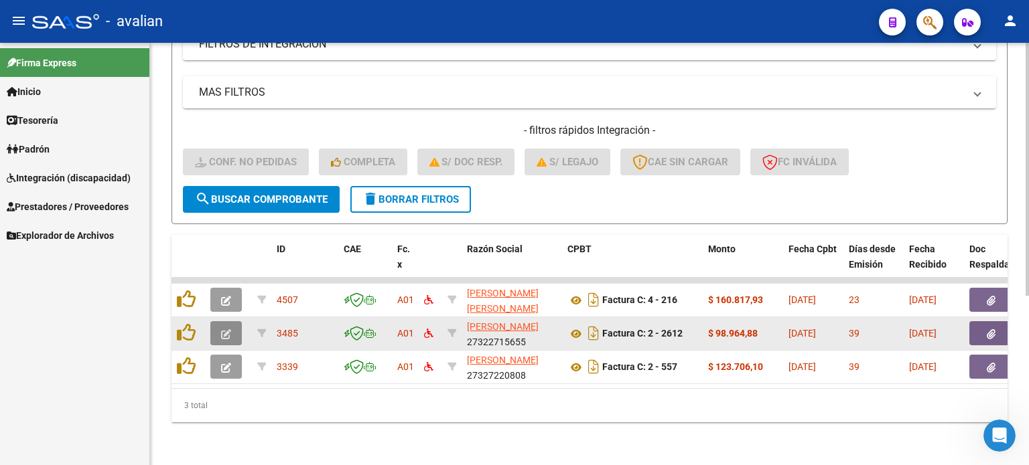
click at [231, 325] on button "button" at bounding box center [225, 333] width 31 height 24
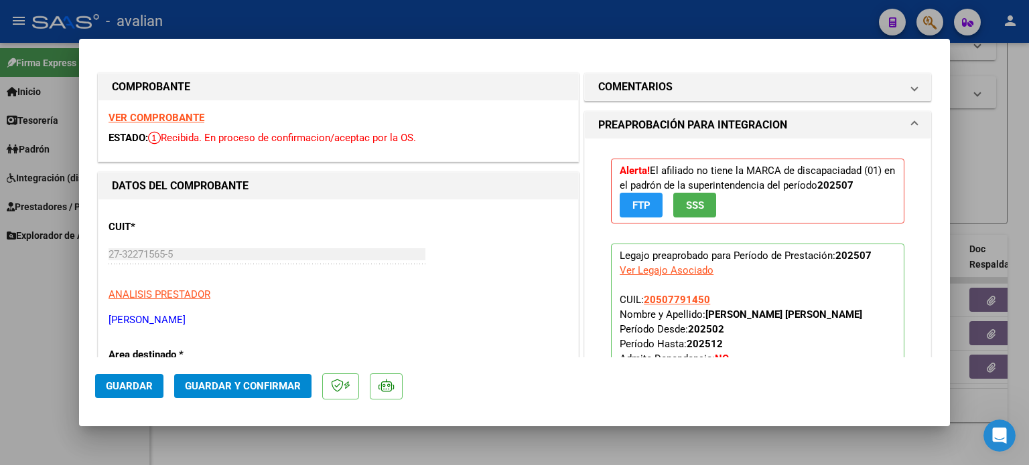
type input "$ 0,00"
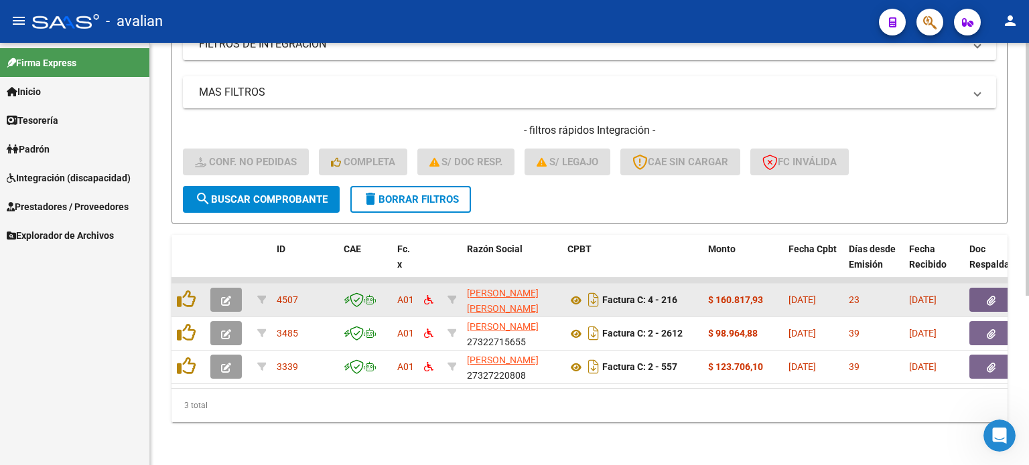
click at [230, 297] on button "button" at bounding box center [225, 300] width 31 height 24
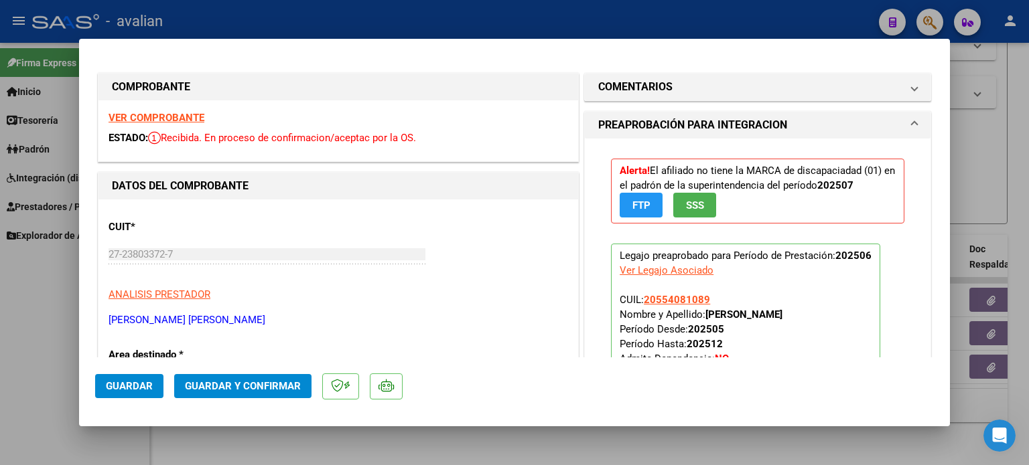
type input "$ 0,00"
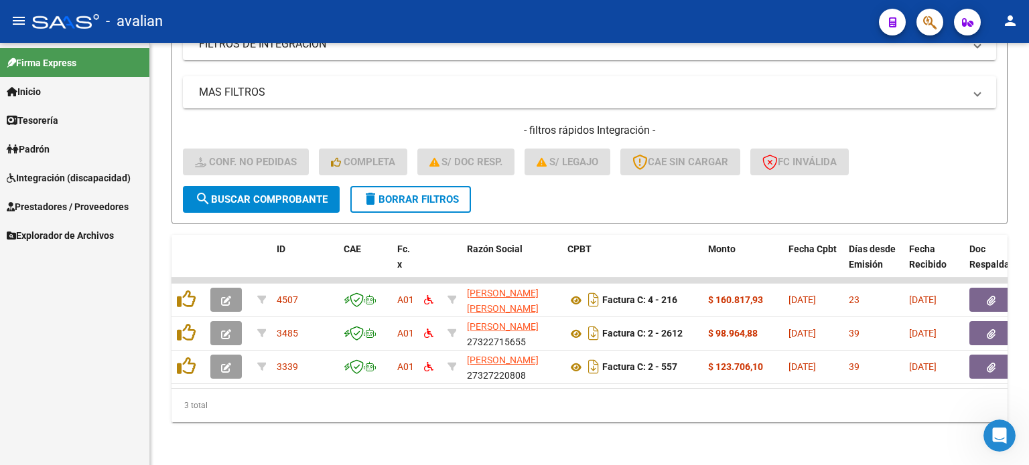
click at [71, 94] on link "Inicio" at bounding box center [74, 91] width 149 height 29
